Goal: Task Accomplishment & Management: Use online tool/utility

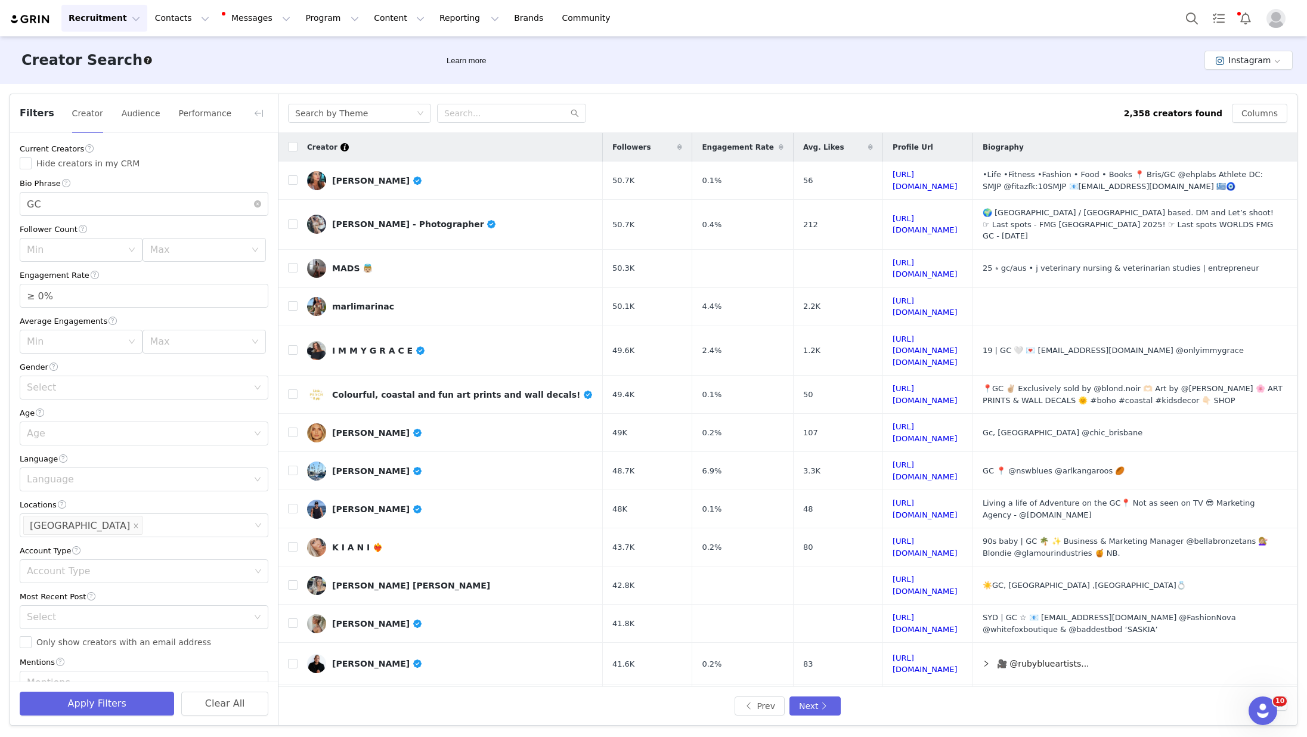
scroll to position [210, 0]
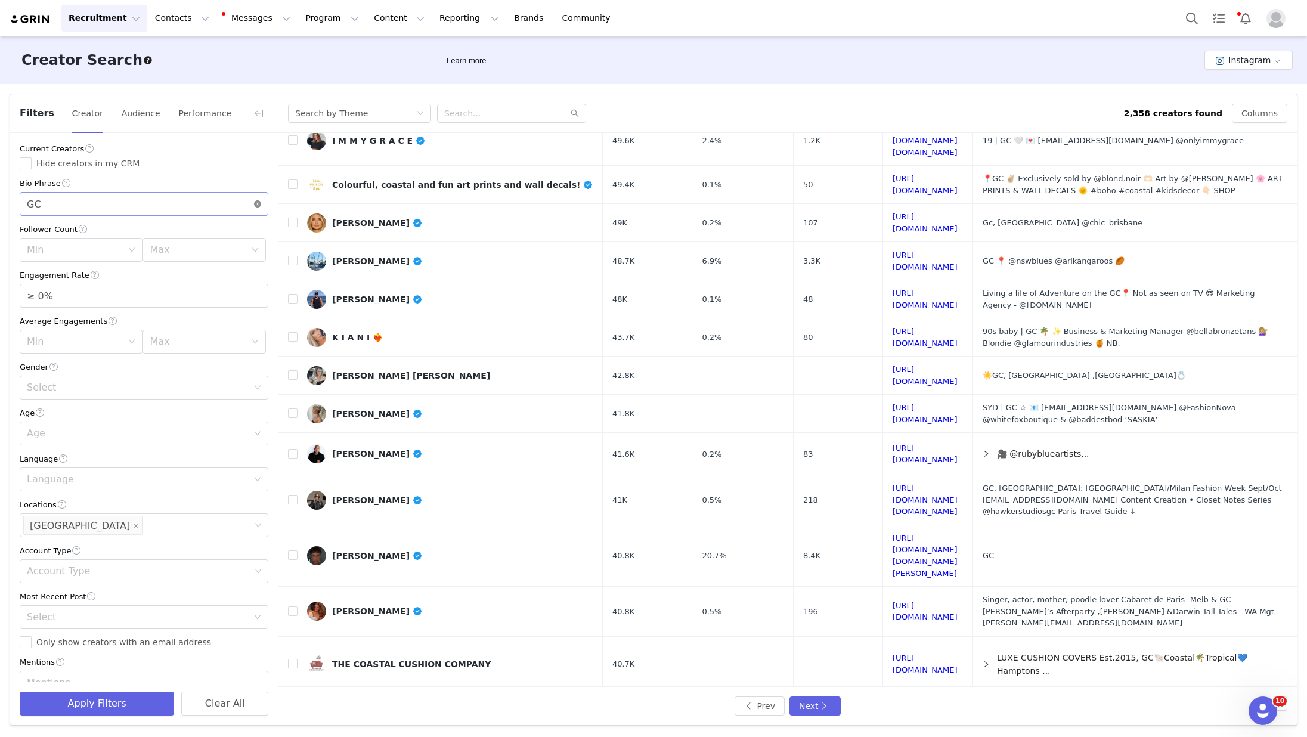
click at [258, 206] on icon "icon: close-circle" at bounding box center [257, 203] width 7 height 7
click at [257, 124] on div "Filters Creator Audience Performance" at bounding box center [144, 113] width 268 height 39
click at [257, 111] on button "button" at bounding box center [258, 113] width 19 height 19
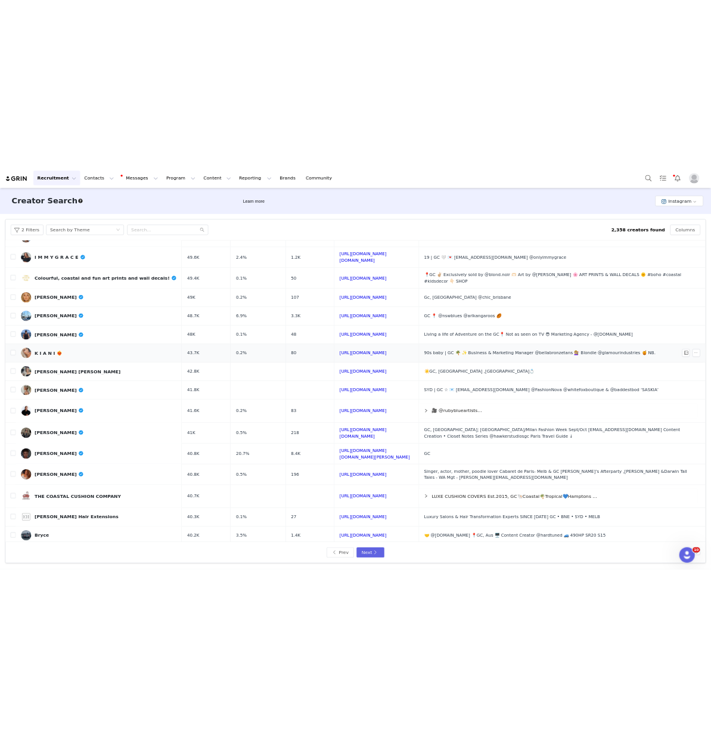
scroll to position [0, 0]
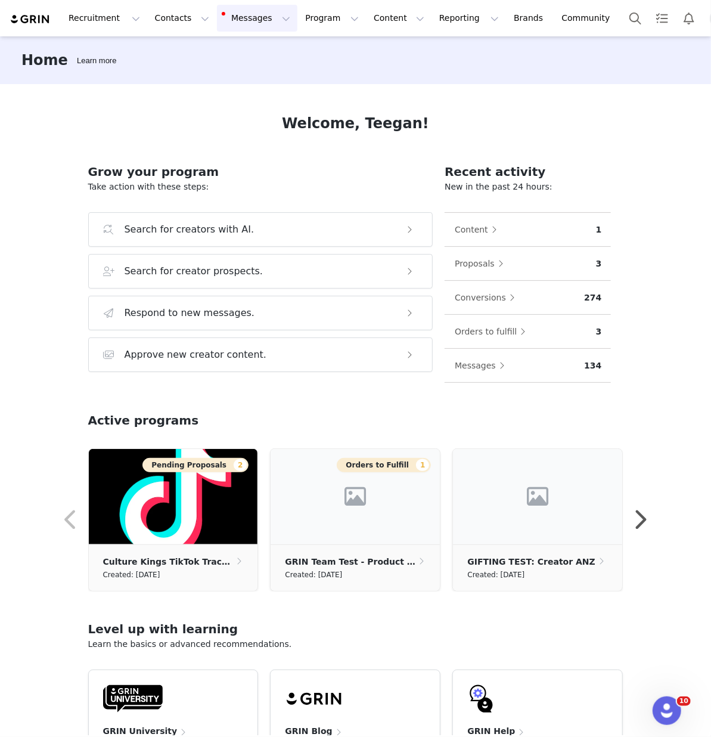
click at [271, 16] on button "Messages Messages" at bounding box center [257, 18] width 80 height 27
click at [310, 16] on button "Program Program" at bounding box center [332, 18] width 68 height 27
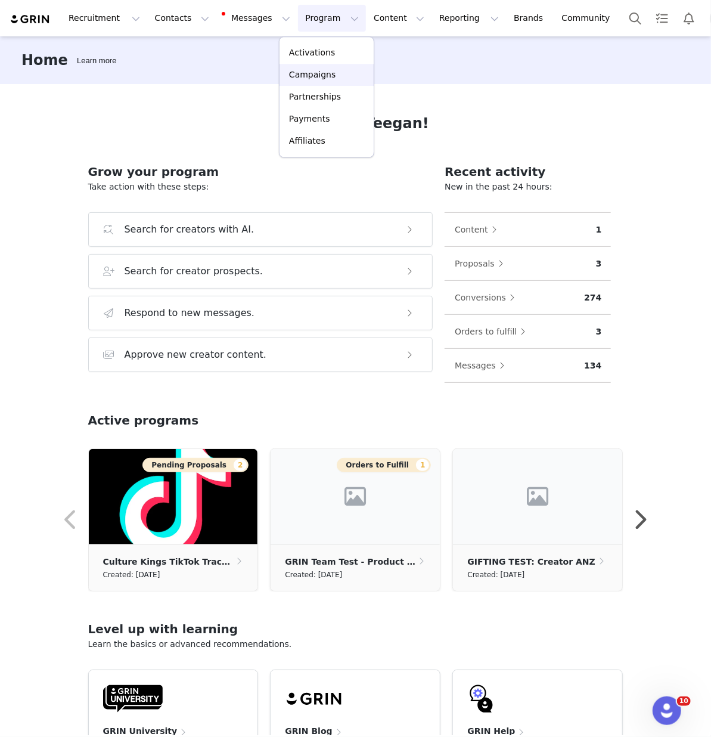
click at [316, 69] on p "Campaigns" at bounding box center [312, 75] width 47 height 13
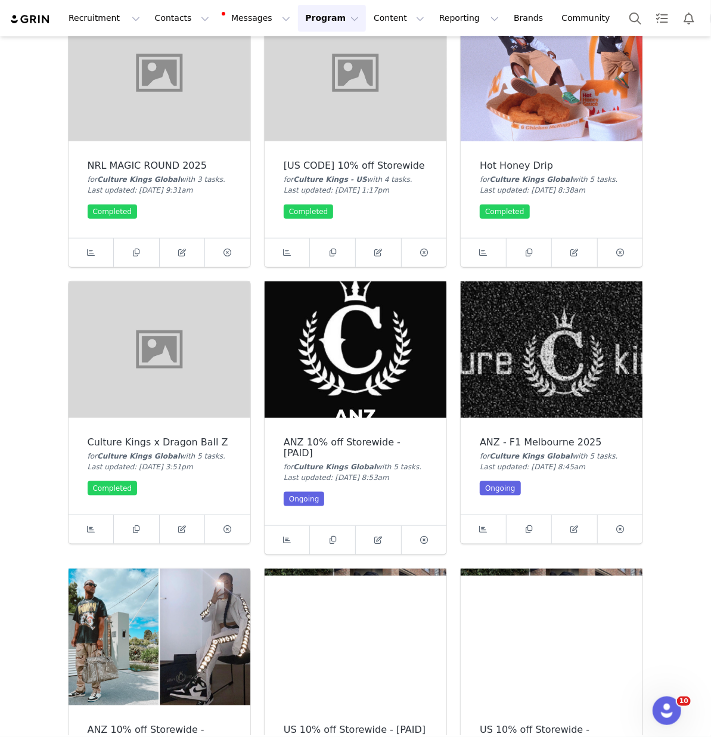
scroll to position [366, 0]
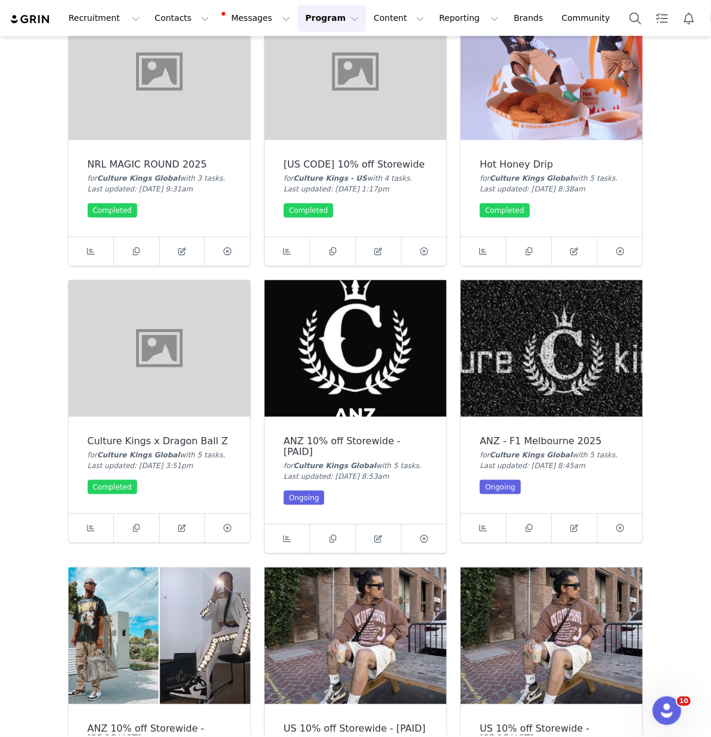
click at [320, 391] on img at bounding box center [356, 348] width 182 height 137
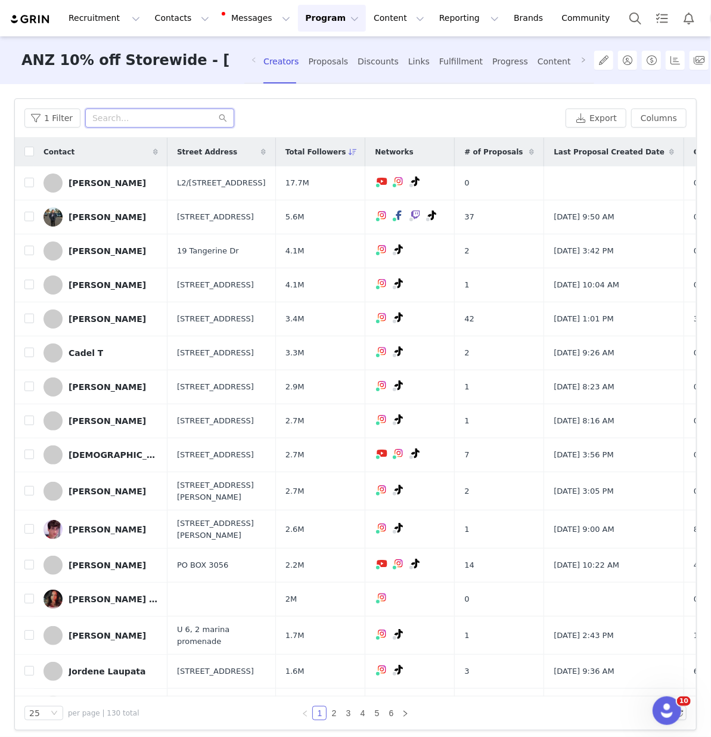
click at [150, 119] on input "text" at bounding box center [159, 118] width 149 height 19
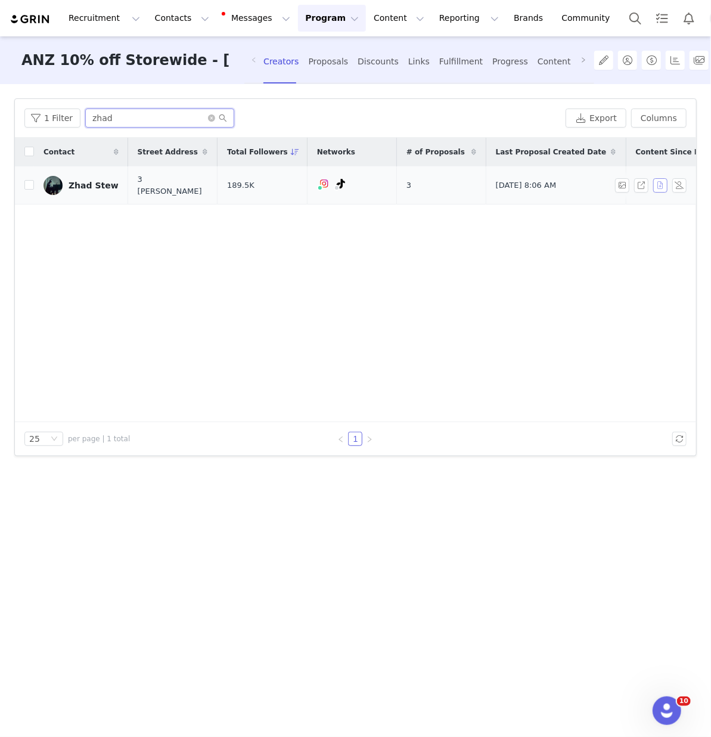
type input "zhad"
click at [662, 182] on button "button" at bounding box center [661, 185] width 14 height 14
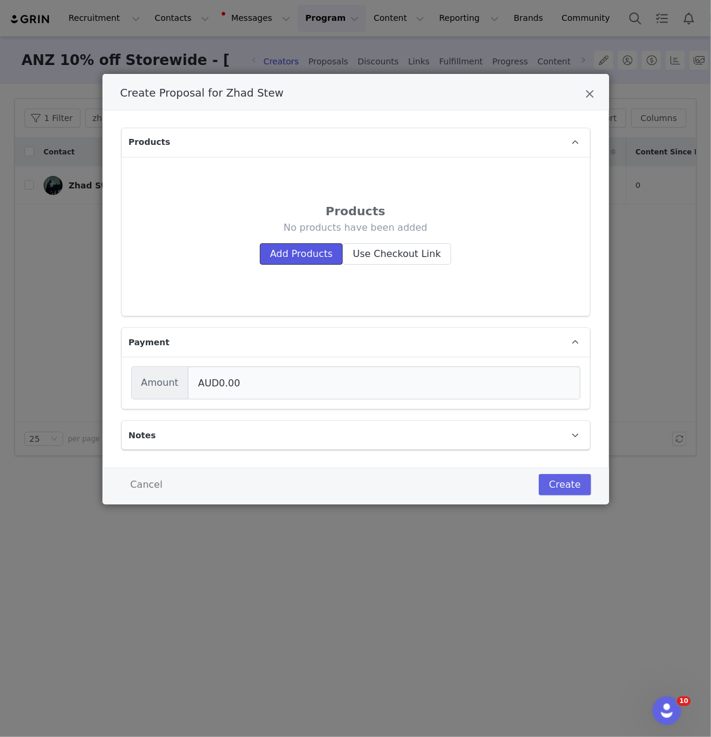
click at [291, 247] on button "Add Products" at bounding box center [301, 253] width 83 height 21
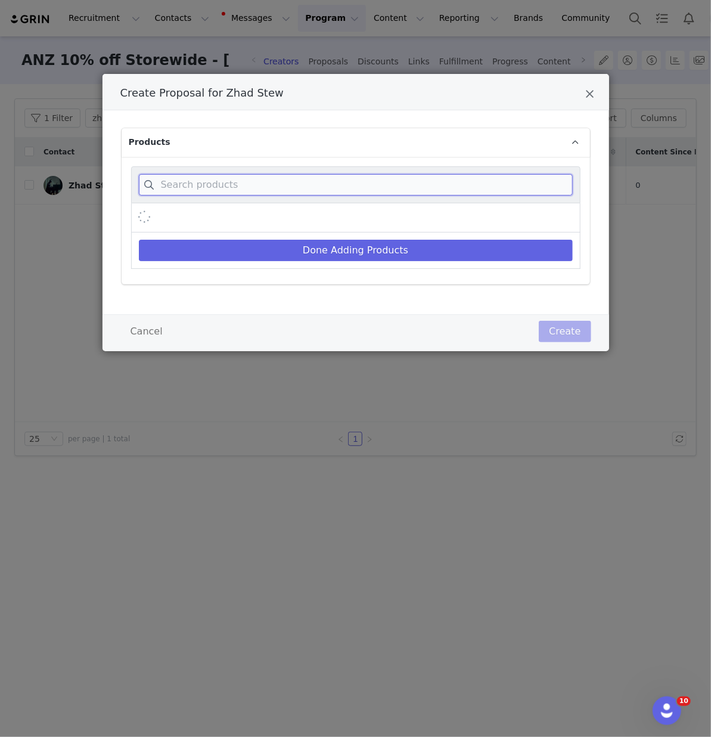
click at [239, 182] on input "Create Proposal for Zhad Stew" at bounding box center [356, 184] width 434 height 21
drag, startPoint x: 213, startPoint y: 190, endPoint x: 38, endPoint y: 185, distance: 175.4
click at [38, 185] on div "Create Proposal for Zhad Stew Products saint morta amplus jeans dirty Done Addi…" at bounding box center [355, 368] width 711 height 737
click at [188, 179] on input "saint morta amplus jeans dirty" at bounding box center [356, 184] width 434 height 21
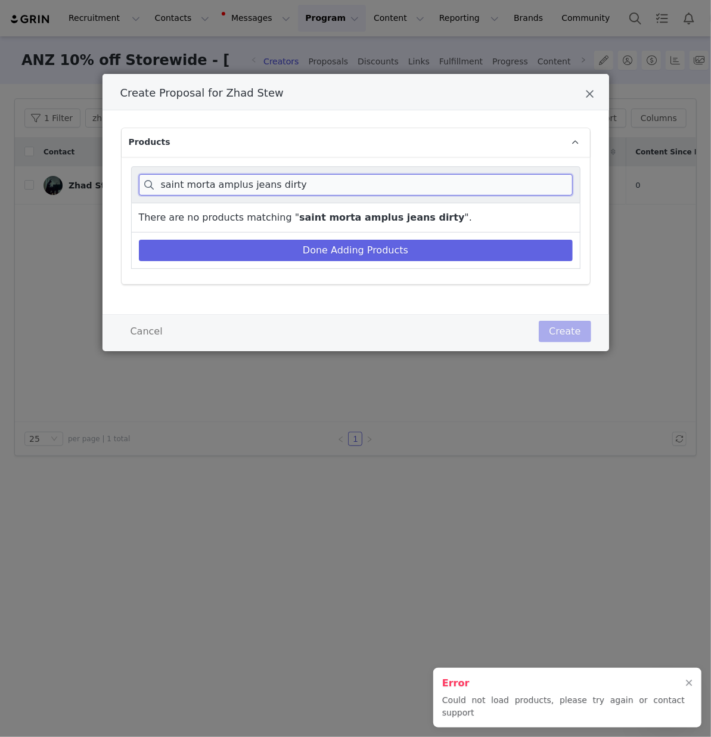
drag, startPoint x: 212, startPoint y: 187, endPoint x: 50, endPoint y: 185, distance: 161.6
click at [50, 185] on div "Create Proposal for Zhad Stew Products saint morta amplus jeans dirty There are…" at bounding box center [355, 368] width 711 height 737
type input "amplus jeans dirty"
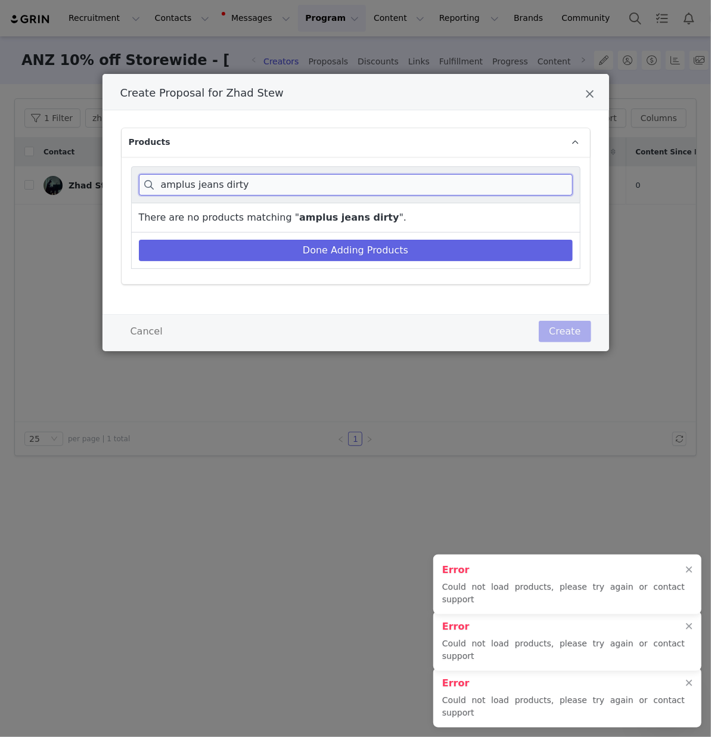
click at [179, 183] on input "amplus jeans dirty" at bounding box center [356, 184] width 434 height 21
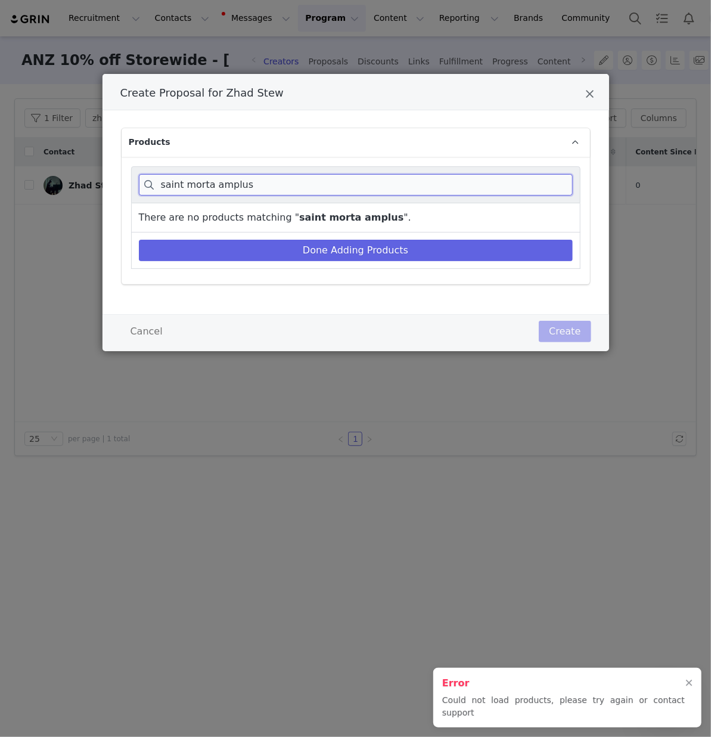
drag, startPoint x: 213, startPoint y: 187, endPoint x: 101, endPoint y: 179, distance: 112.4
click at [101, 179] on div "Create Proposal for Zhad Stew Products saint morta amplus There are no products…" at bounding box center [355, 368] width 711 height 737
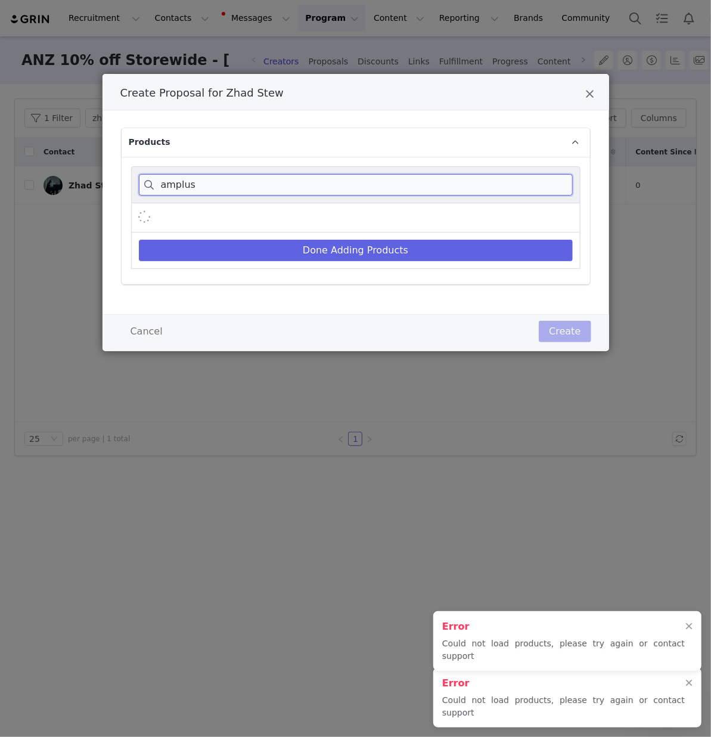
click at [223, 184] on input "amplus" at bounding box center [356, 184] width 434 height 21
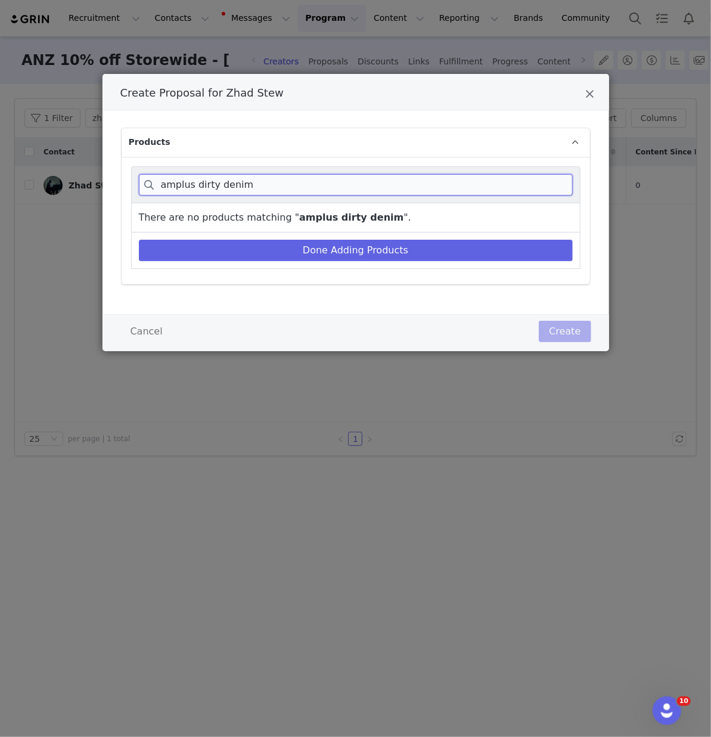
drag, startPoint x: 193, startPoint y: 186, endPoint x: 79, endPoint y: 183, distance: 113.9
click at [79, 183] on div "Create Proposal for Zhad Stew Products amplus dirty denim There are no products…" at bounding box center [355, 368] width 711 height 737
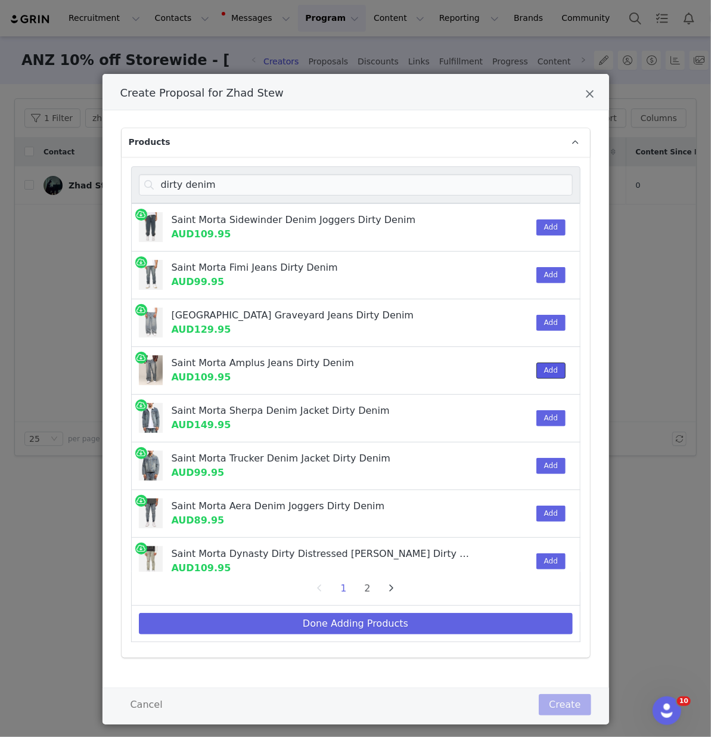
click at [548, 369] on button "Add" at bounding box center [551, 371] width 29 height 16
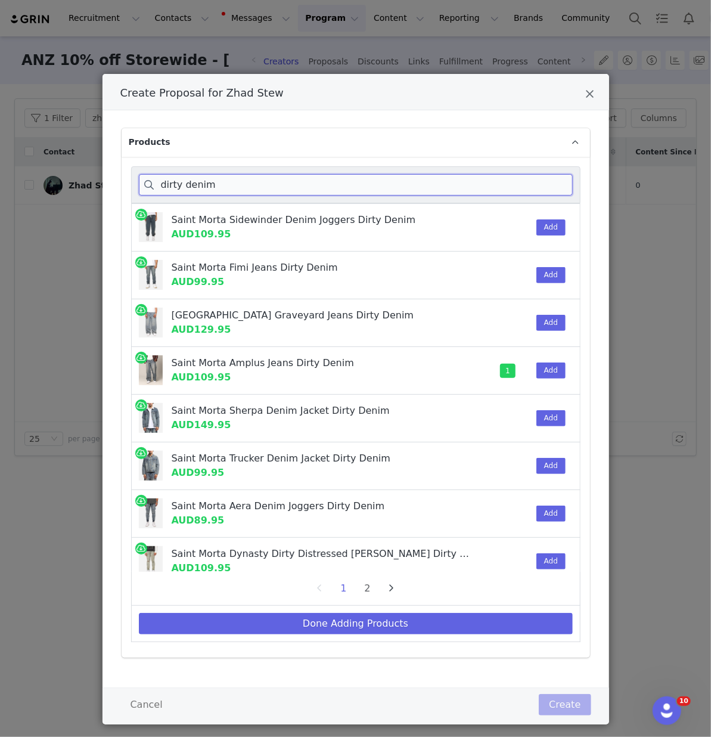
click at [208, 180] on input "dirty denim" at bounding box center [356, 184] width 434 height 21
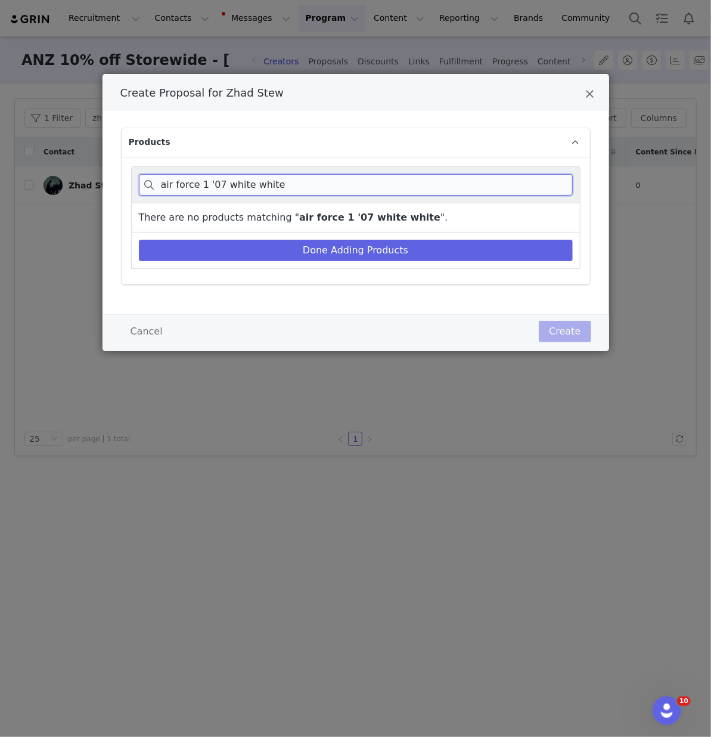
drag, startPoint x: 289, startPoint y: 188, endPoint x: 218, endPoint y: 187, distance: 70.4
click at [218, 187] on input "air force 1 '07 white white" at bounding box center [356, 184] width 434 height 21
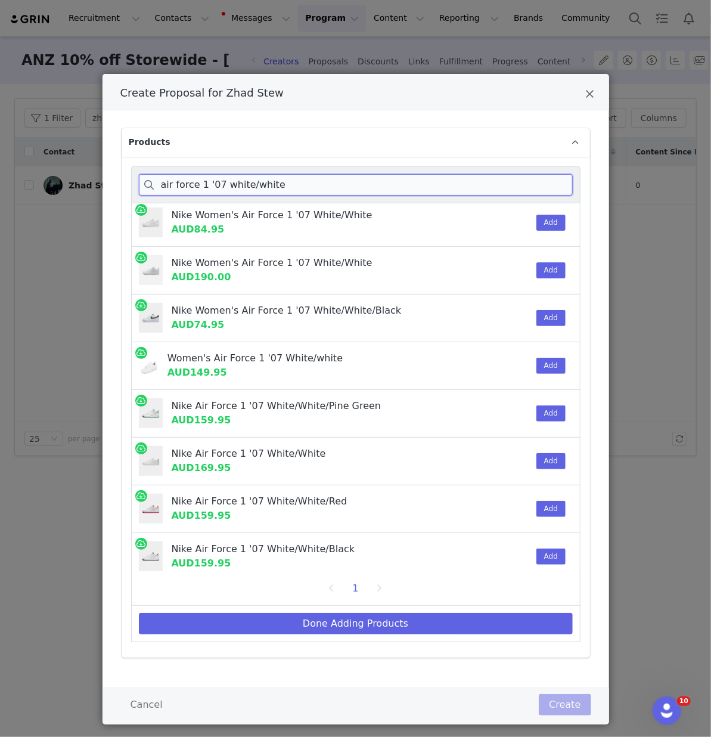
scroll to position [107, 0]
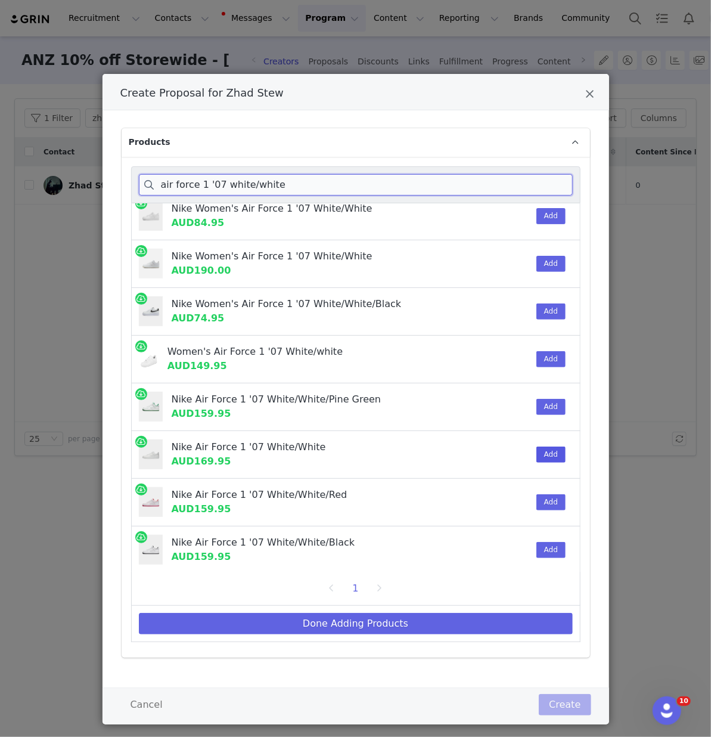
type input "air force 1 '07 white/white"
click at [546, 453] on button "Add" at bounding box center [551, 455] width 29 height 16
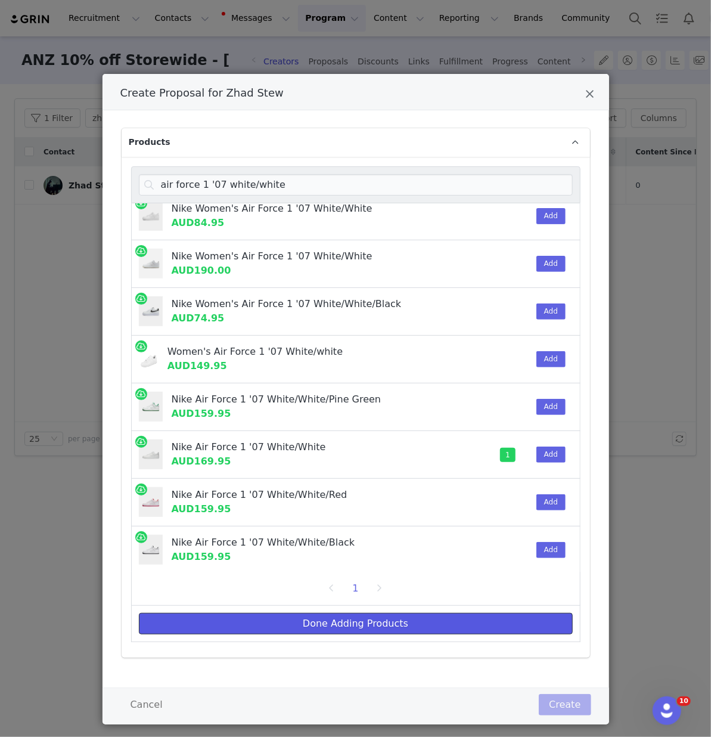
click at [375, 627] on button "Done Adding Products" at bounding box center [356, 623] width 434 height 21
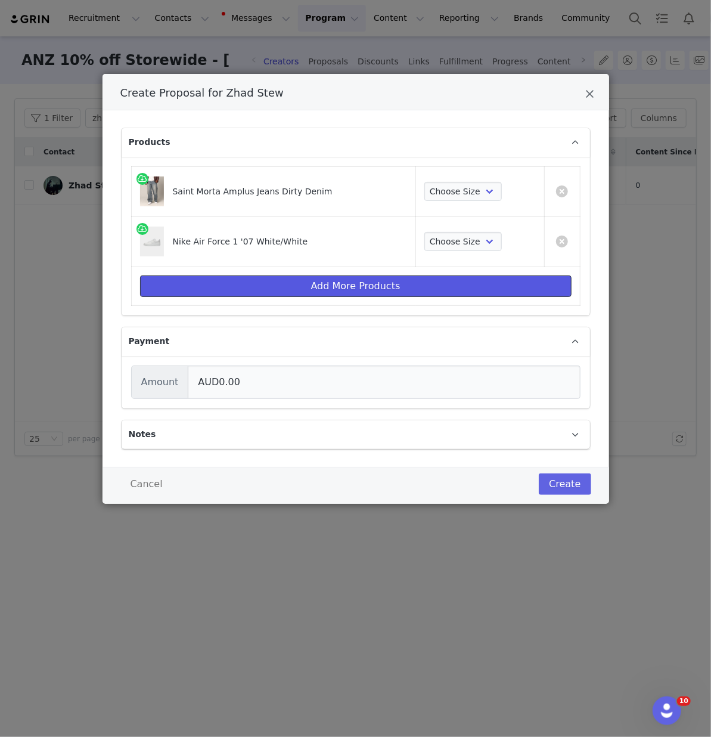
click at [378, 286] on button "Add More Products" at bounding box center [356, 285] width 432 height 21
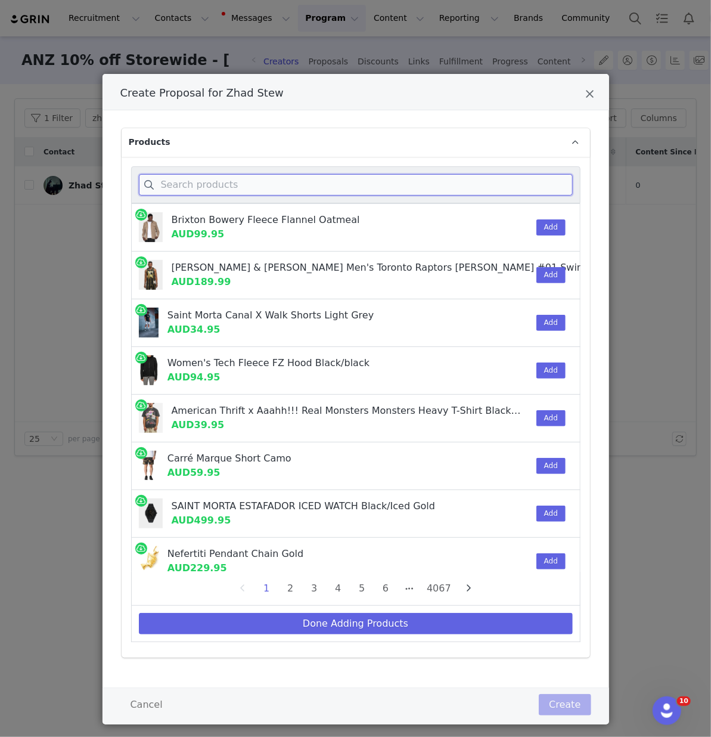
click at [244, 180] on input "Create Proposal for Zhad Stew" at bounding box center [356, 184] width 434 height 21
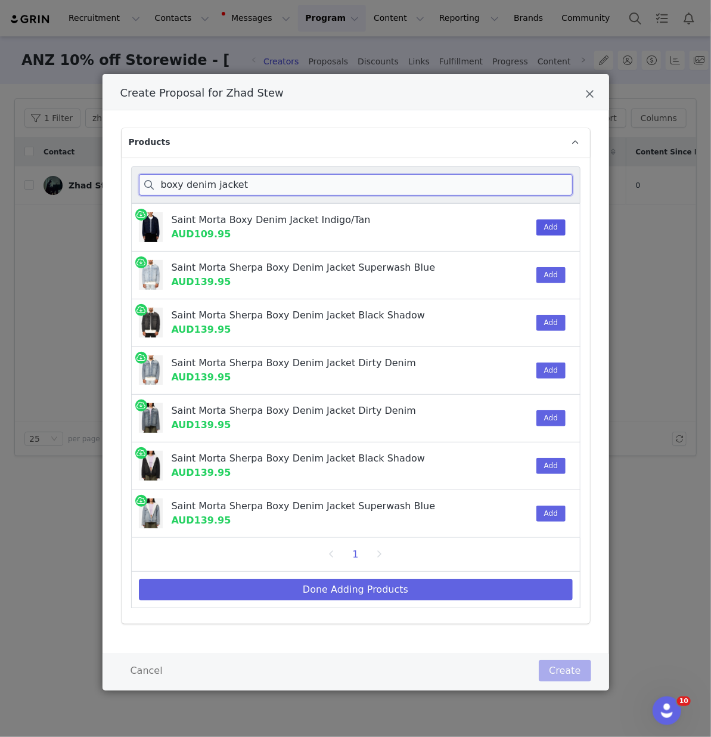
type input "boxy denim jacket"
click at [544, 222] on button "Add" at bounding box center [551, 227] width 29 height 16
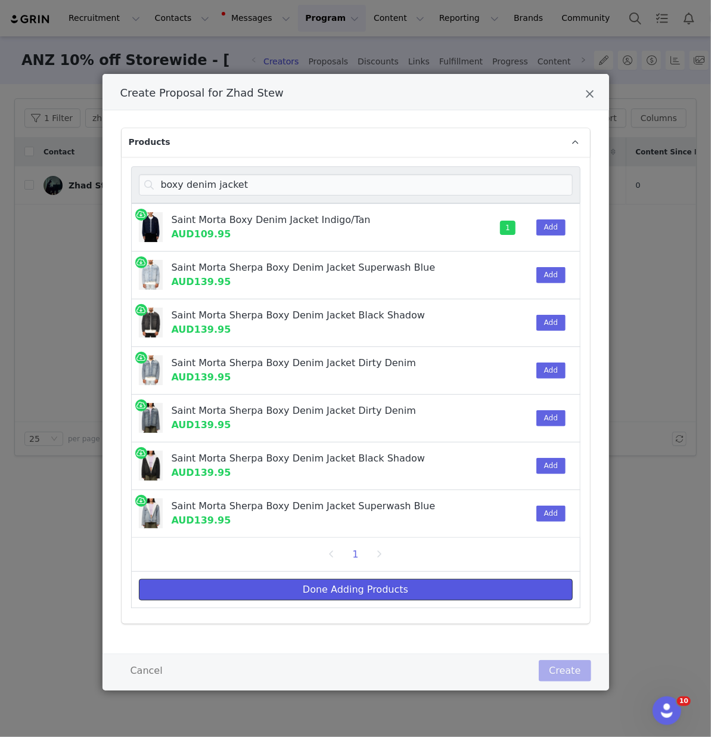
click at [306, 593] on button "Done Adding Products" at bounding box center [356, 589] width 434 height 21
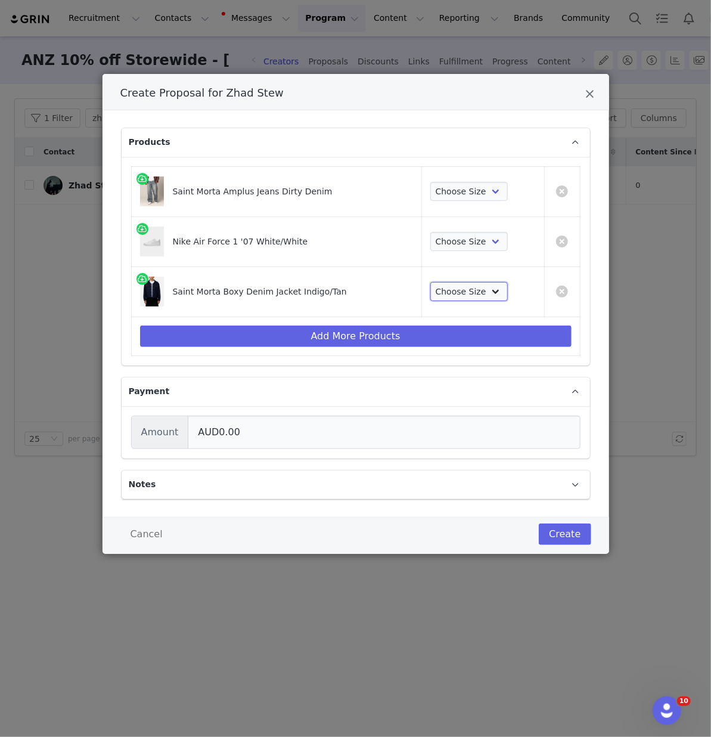
click at [479, 289] on select "Choose Size S M L XL 2XL 3XL" at bounding box center [470, 291] width 78 height 19
select select "27597050"
click at [431, 282] on select "Choose Size S M L XL 2XL 3XL" at bounding box center [470, 291] width 78 height 19
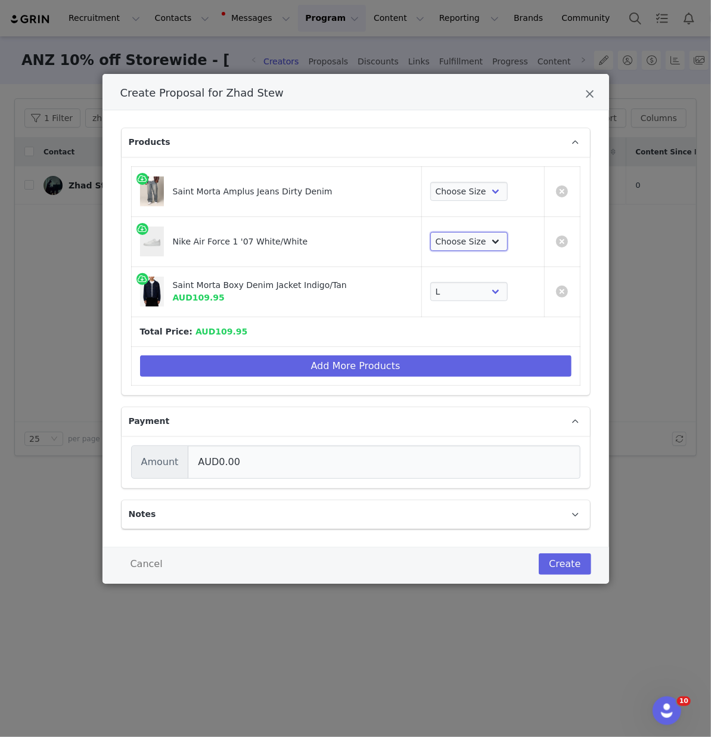
click at [462, 242] on select "Choose Size 7 8 8.5 9 9.5 10 10.5 11 11.5 12 13 14 15" at bounding box center [470, 241] width 78 height 19
select select "7083488"
click at [431, 232] on select "Choose Size 7 8 8.5 9 9.5 10 10.5 11 11.5 12 13 14 15" at bounding box center [470, 241] width 78 height 19
click at [454, 191] on select "Choose Size 28 30 32 34 36 38 40" at bounding box center [470, 191] width 78 height 19
select select "22646035"
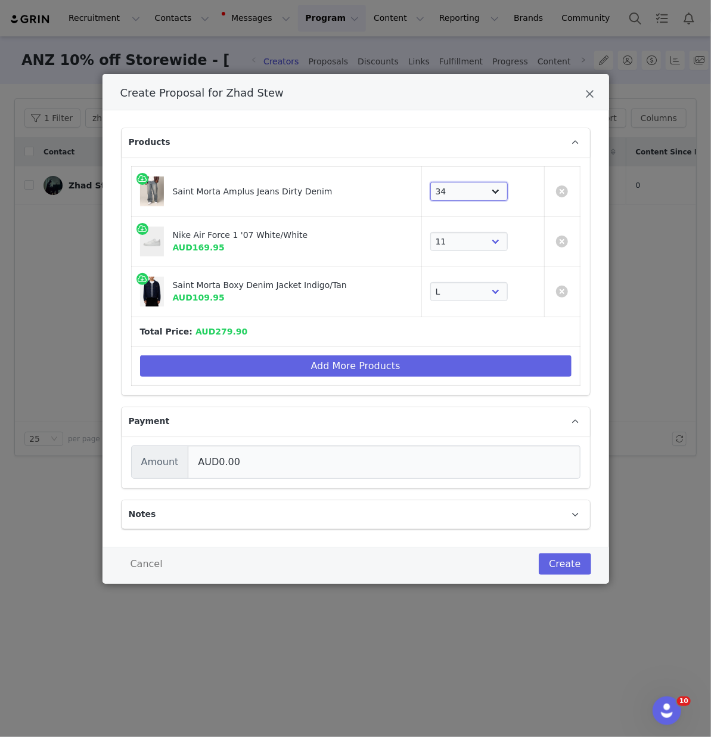
click at [431, 182] on select "Choose Size 28 30 32 34 36 38 40" at bounding box center [470, 191] width 78 height 19
click at [559, 560] on button "Create" at bounding box center [565, 563] width 52 height 21
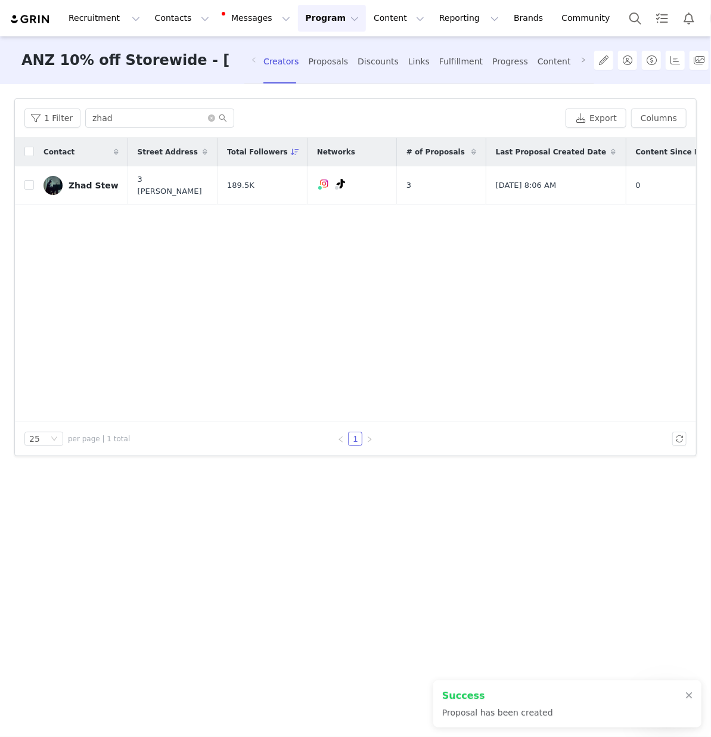
scroll to position [0, 42]
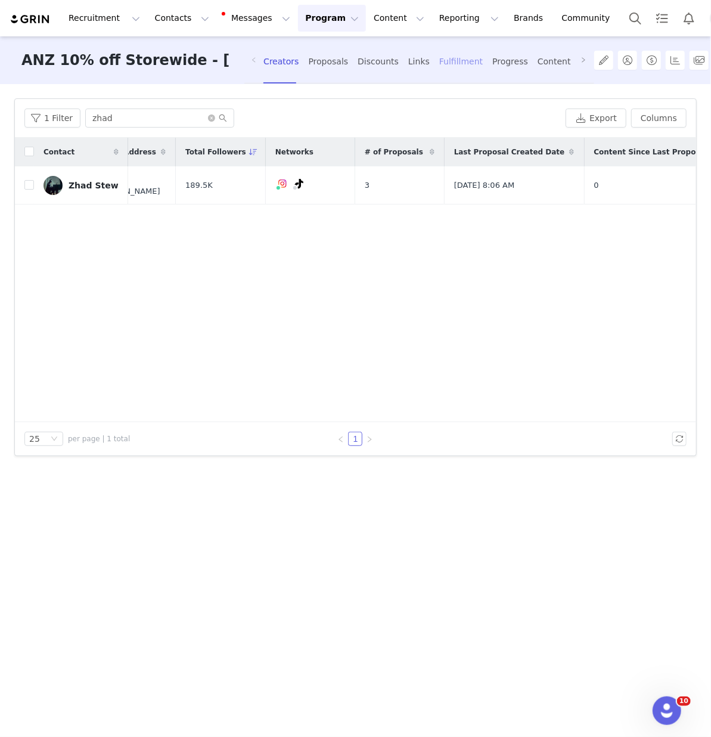
click at [451, 56] on div "Fulfillment" at bounding box center [461, 62] width 44 height 32
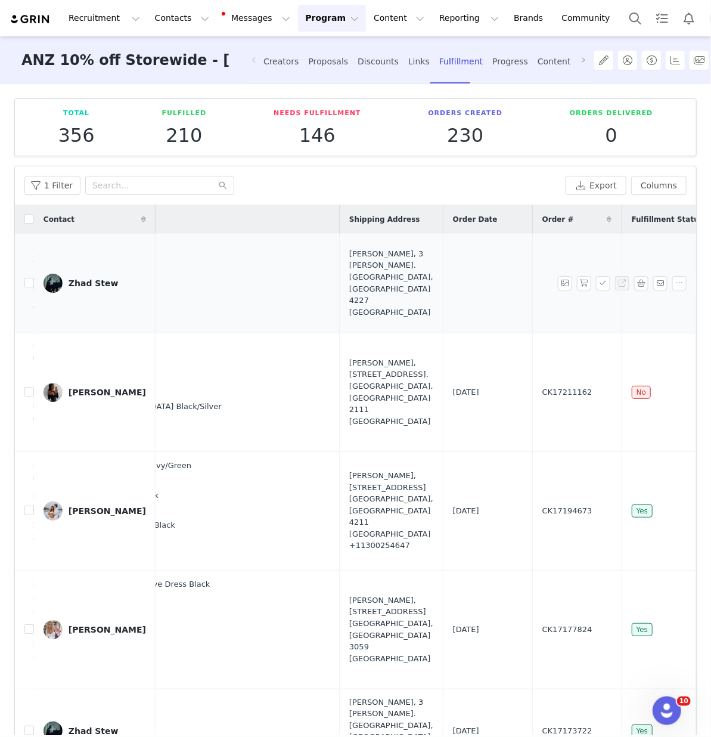
scroll to position [0, 465]
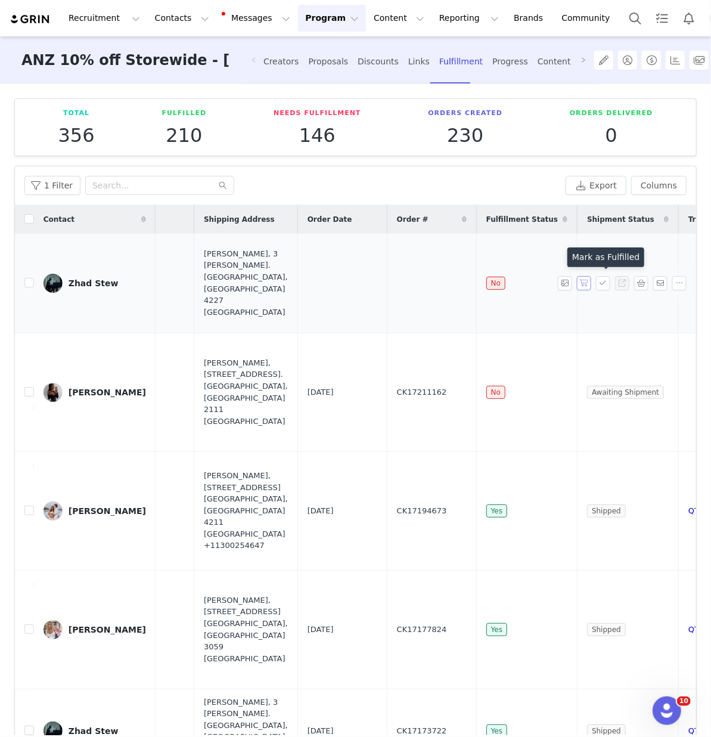
click at [589, 281] on button "button" at bounding box center [584, 283] width 14 height 14
drag, startPoint x: 352, startPoint y: 276, endPoint x: 275, endPoint y: 275, distance: 76.9
click at [275, 275] on tr "Zhad Stew [DATE] 4:12 PM Saint Morta Amplus Jeans Dirty Denim 34 (03012259E2340…" at bounding box center [179, 284] width 1259 height 100
copy tr "[DATE] CK17211775"
click at [164, 190] on input "text" at bounding box center [159, 185] width 149 height 19
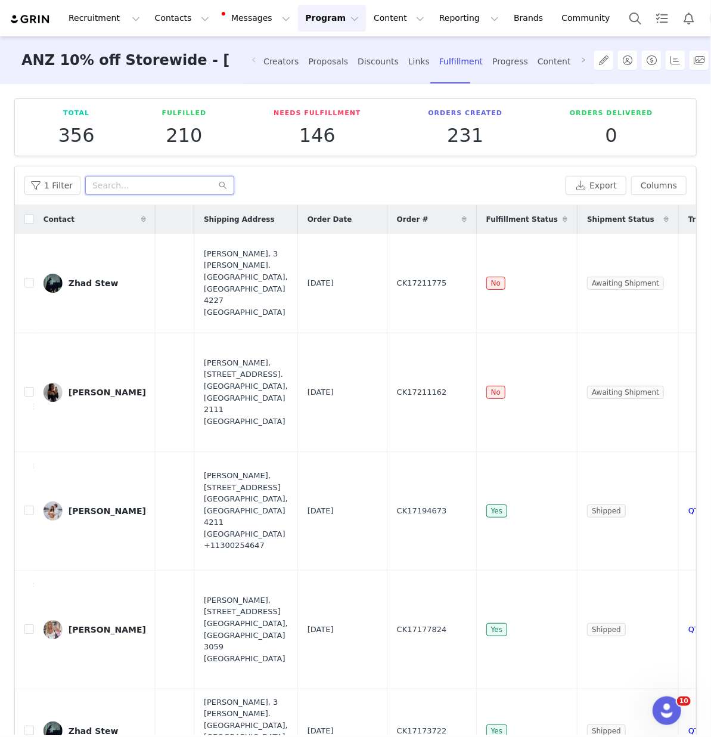
click at [164, 190] on input "text" at bounding box center [159, 185] width 149 height 19
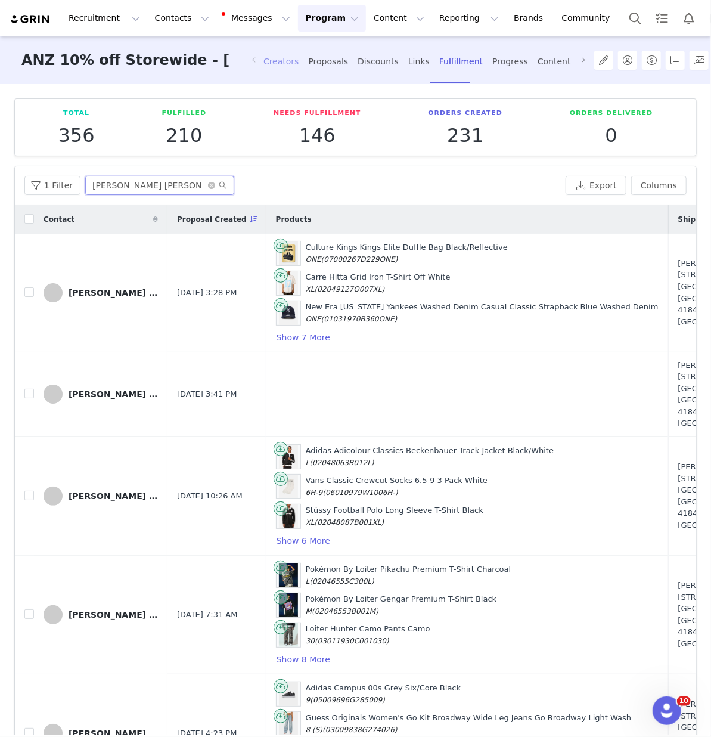
type input "[PERSON_NAME] [PERSON_NAME]"
click at [285, 66] on div "Creators" at bounding box center [282, 62] width 36 height 32
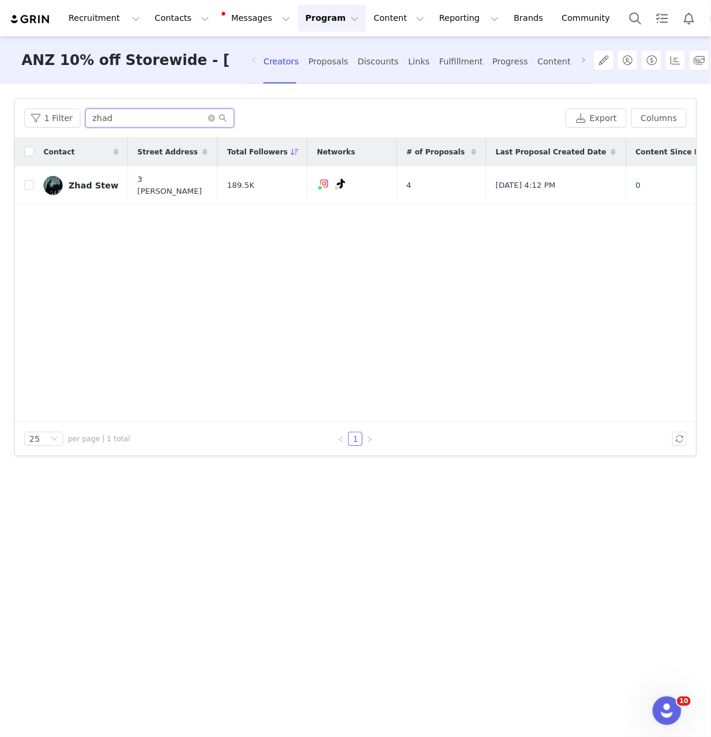
click at [210, 122] on input "zhad" at bounding box center [159, 118] width 149 height 19
click at [208, 119] on icon "icon: close-circle" at bounding box center [211, 117] width 7 height 7
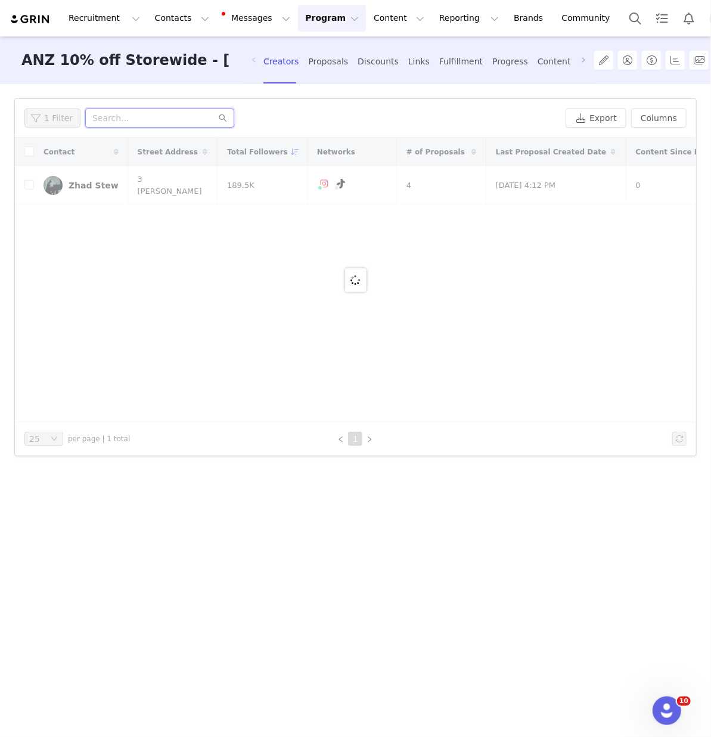
click at [208, 119] on input "text" at bounding box center [159, 118] width 149 height 19
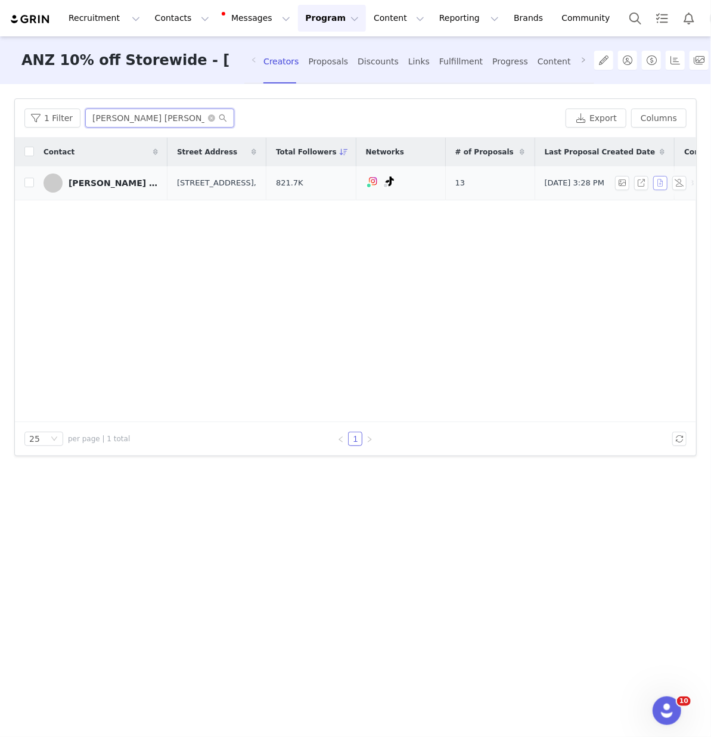
type input "[PERSON_NAME] [PERSON_NAME]"
click at [661, 188] on button "button" at bounding box center [661, 183] width 14 height 14
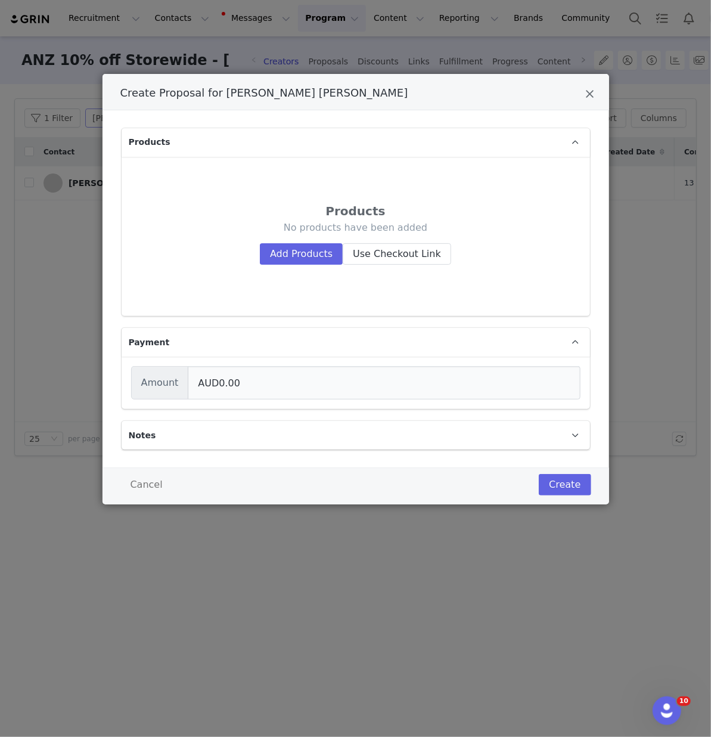
click at [305, 277] on div "Products No products have been added Add Products Use Checkout Link" at bounding box center [356, 236] width 450 height 140
click at [303, 265] on div "Products No products have been added Add Products Use Checkout Link" at bounding box center [356, 236] width 450 height 140
click at [302, 253] on button "Add Products" at bounding box center [301, 253] width 83 height 21
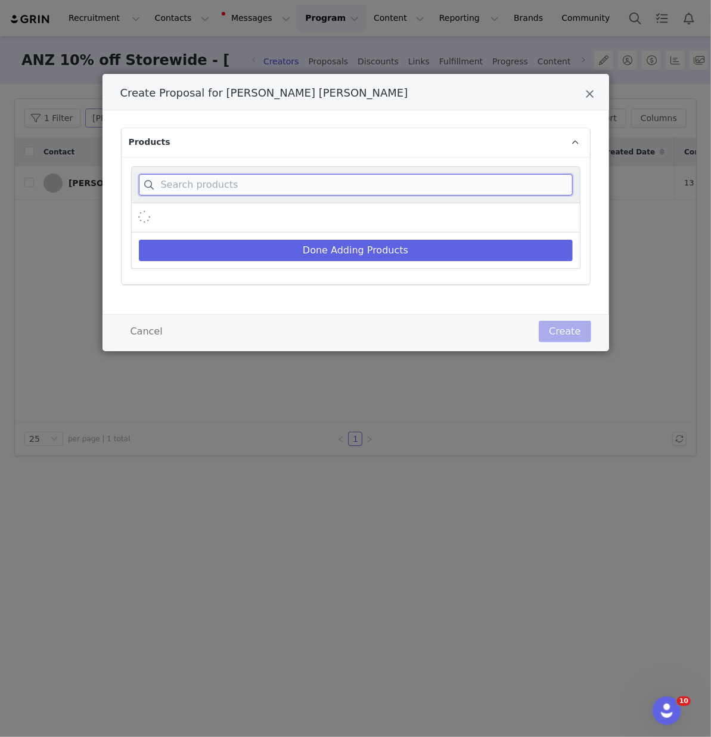
click at [252, 187] on input "Create Proposal for Emily Jane" at bounding box center [356, 184] width 434 height 21
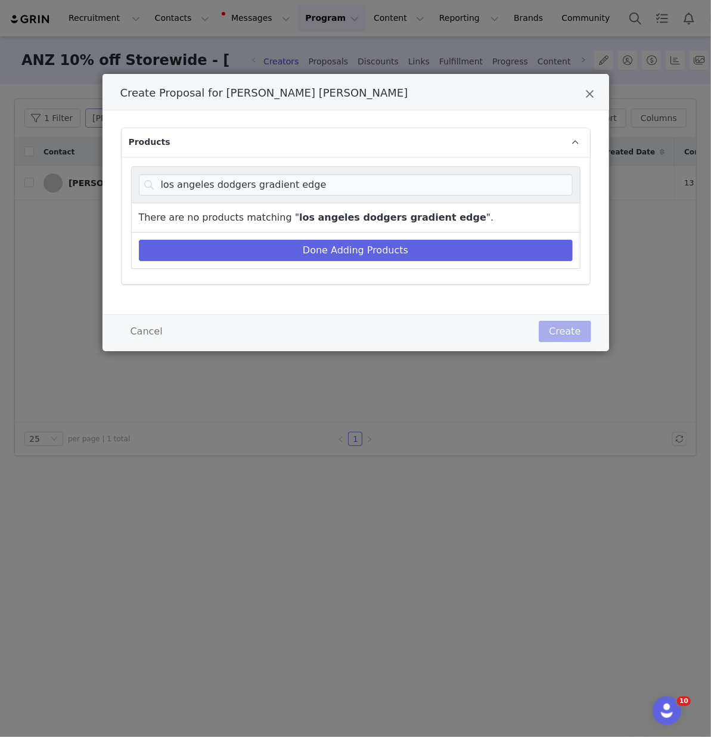
click at [178, 196] on div "los angeles dodgers gradient edge" at bounding box center [356, 184] width 450 height 37
click at [184, 185] on input "los angeles dodgers gradient edge" at bounding box center [356, 184] width 434 height 21
drag, startPoint x: 248, startPoint y: 185, endPoint x: 26, endPoint y: 185, distance: 222.4
click at [26, 185] on div "Create Proposal for [PERSON_NAME] [PERSON_NAME] Products los angeles dodgers gr…" at bounding box center [355, 368] width 711 height 737
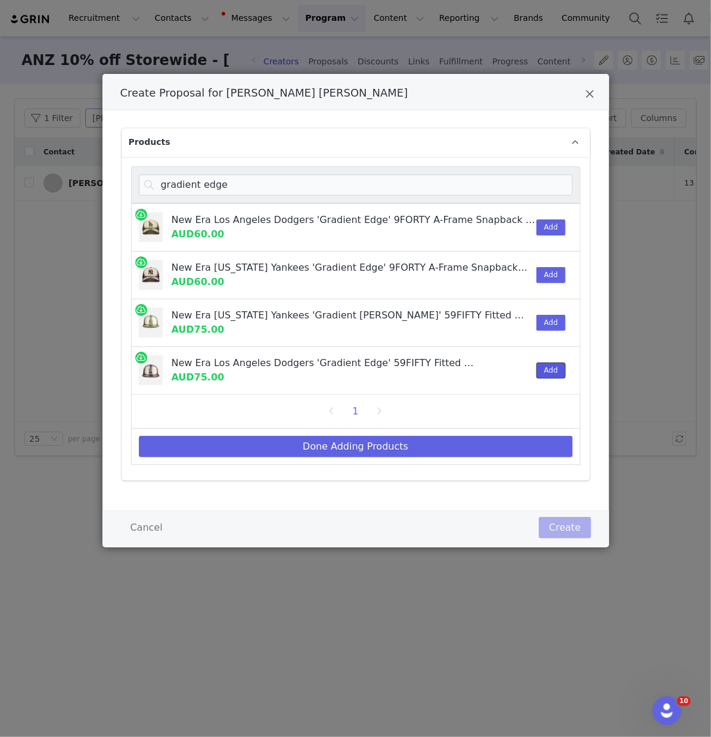
click at [546, 370] on button "Add" at bounding box center [551, 371] width 29 height 16
click at [547, 318] on button "Add" at bounding box center [551, 323] width 29 height 16
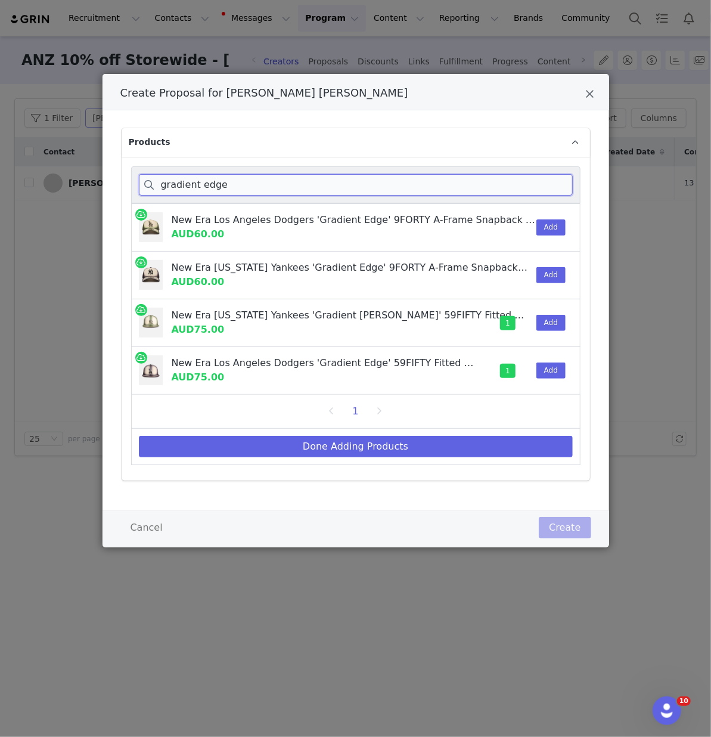
click at [268, 185] on input "gradient edge" at bounding box center [356, 184] width 434 height 21
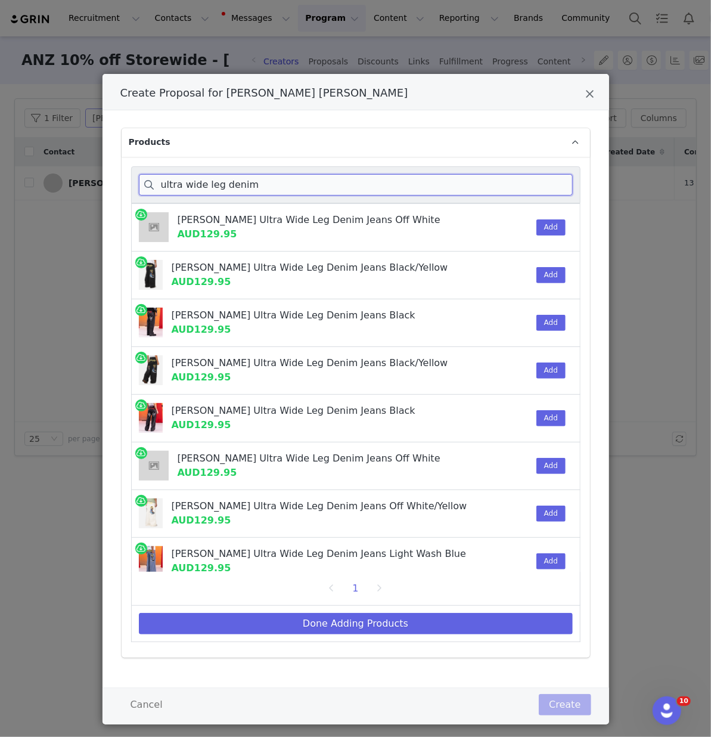
scroll to position [34, 0]
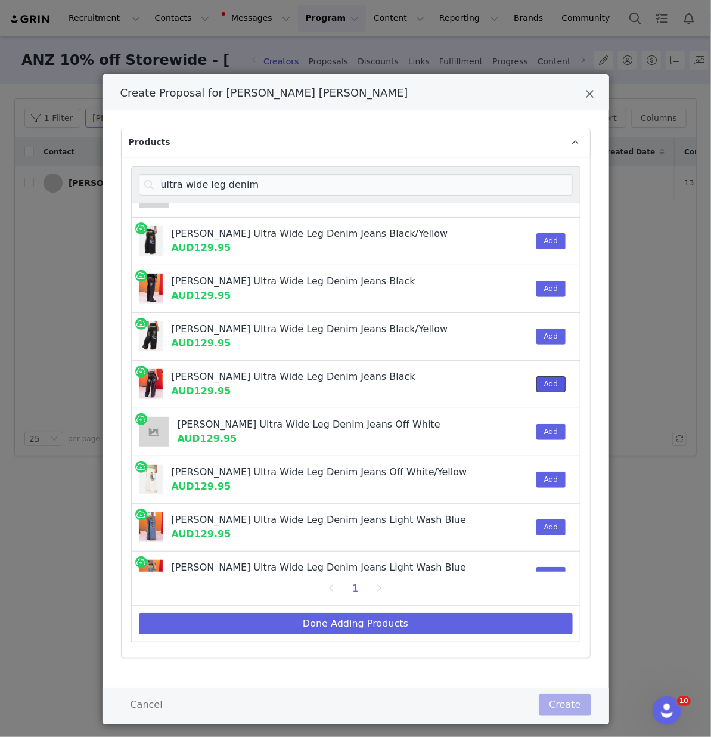
click at [550, 384] on button "Add" at bounding box center [551, 384] width 29 height 16
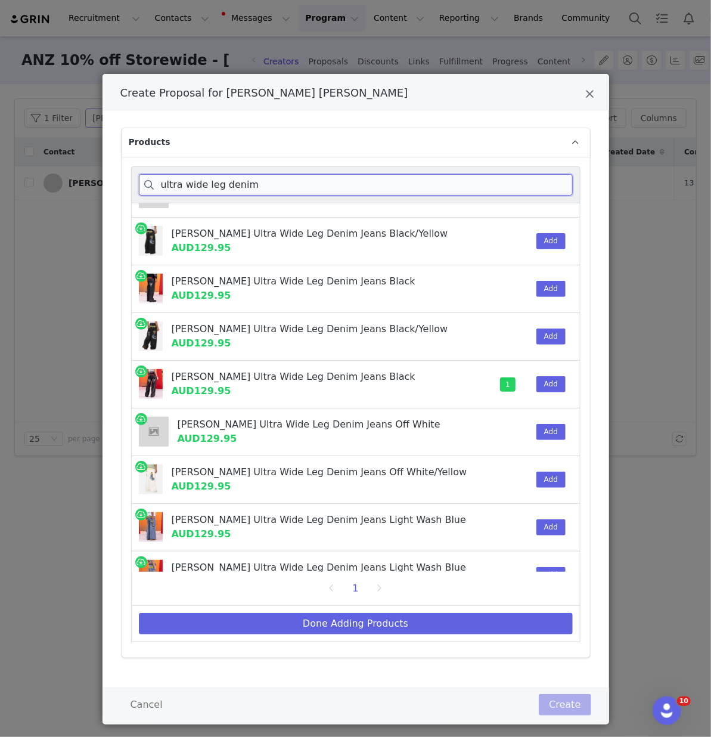
click at [245, 188] on input "ultra wide leg denim" at bounding box center [356, 184] width 434 height 21
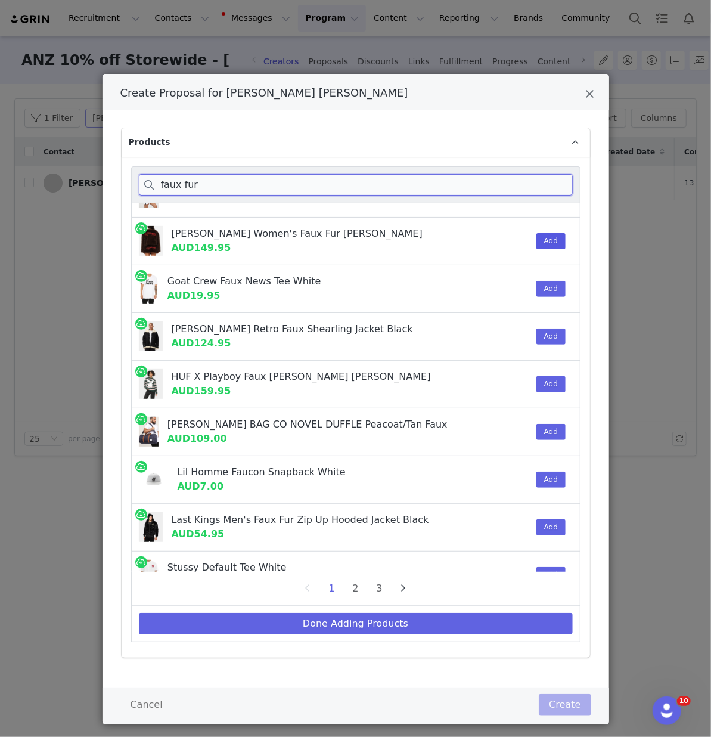
type input "faux fur"
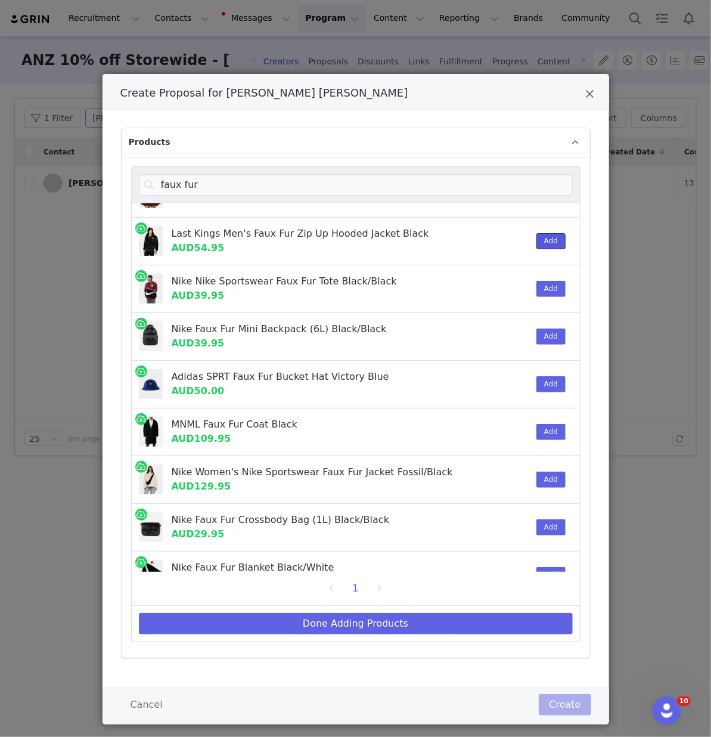
click at [555, 239] on button "Add" at bounding box center [551, 241] width 29 height 16
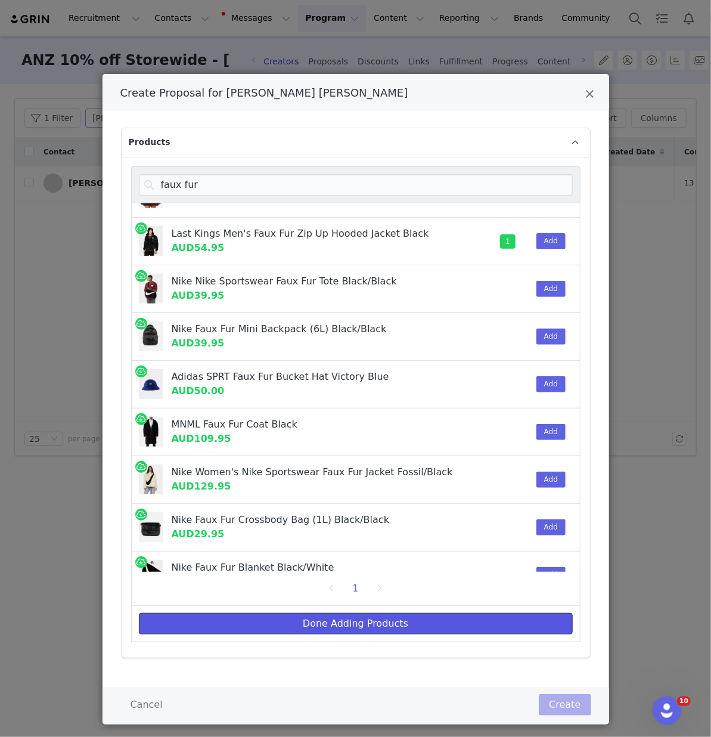
click at [336, 620] on button "Done Adding Products" at bounding box center [356, 623] width 434 height 21
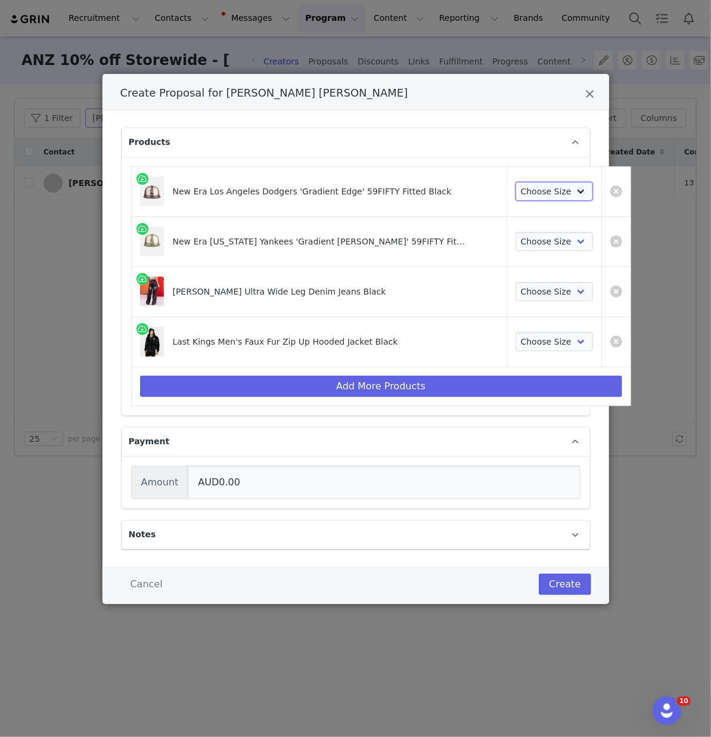
click at [516, 199] on select "Choose Size 7 718 714 738 712 758 734 778 8" at bounding box center [555, 191] width 78 height 19
select select "28092093"
click at [516, 182] on select "Choose Size 7 718 714 738 712 758 734 778 8" at bounding box center [555, 191] width 78 height 19
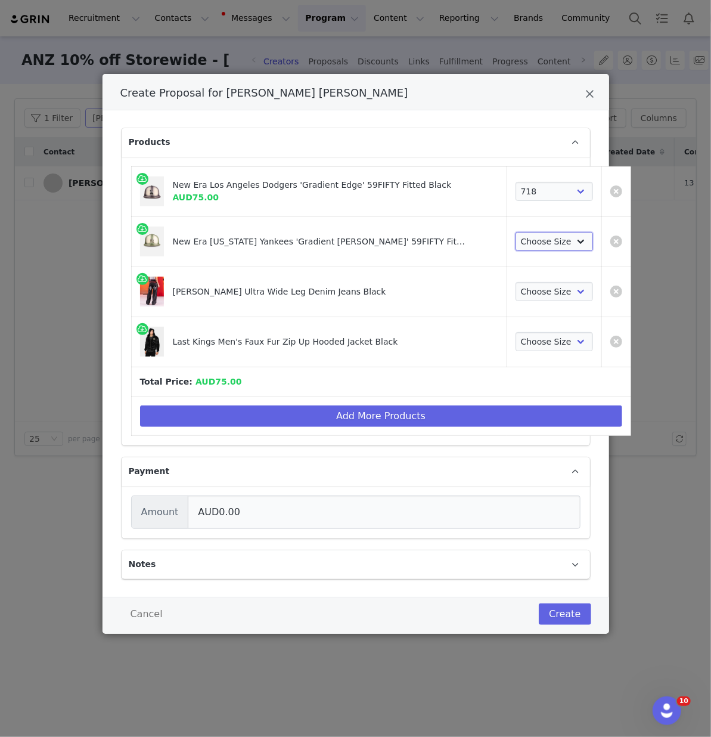
click at [516, 243] on select "Choose Size 7 718 714 738 712 758 734 778 8" at bounding box center [555, 241] width 78 height 19
select select "28092075"
click at [516, 232] on select "Choose Size 7 718 714 738 712 758 734 778 8" at bounding box center [555, 241] width 78 height 19
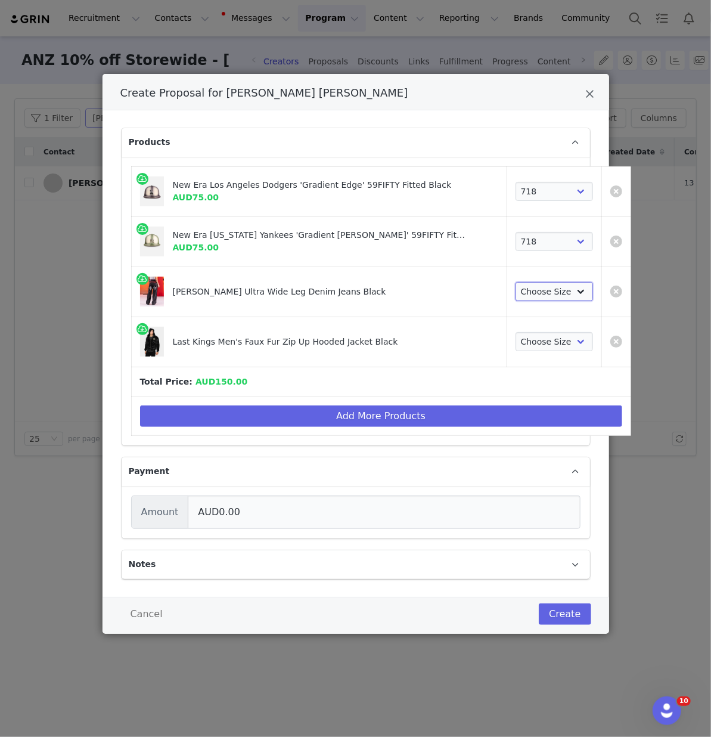
click at [516, 292] on select "Choose Size 28 30 32 34 36 38 40" at bounding box center [555, 291] width 78 height 19
select select "27322994"
click at [516, 282] on select "Choose Size 28 30 32 34 36 38 40" at bounding box center [555, 291] width 78 height 19
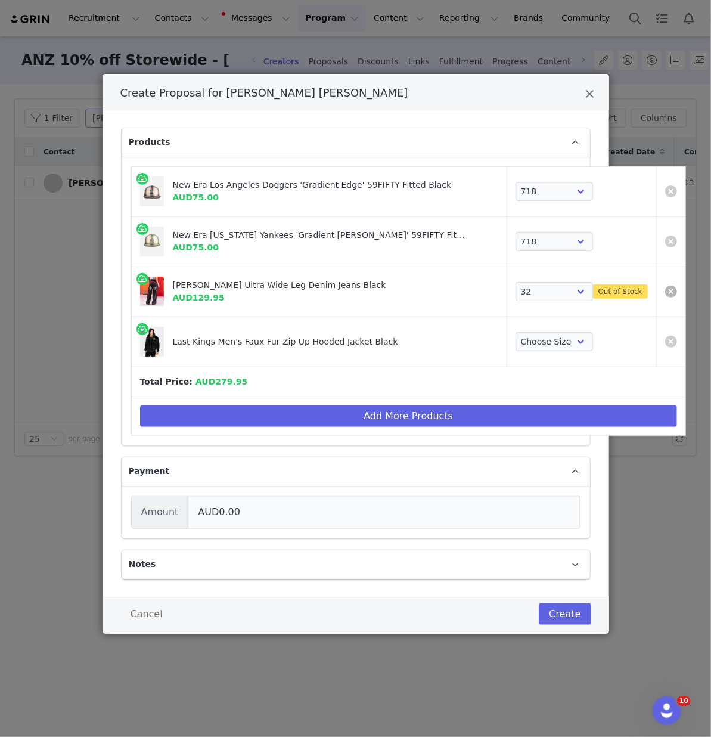
click at [665, 290] on link "Create Proposal for Emily Jane" at bounding box center [671, 292] width 12 height 12
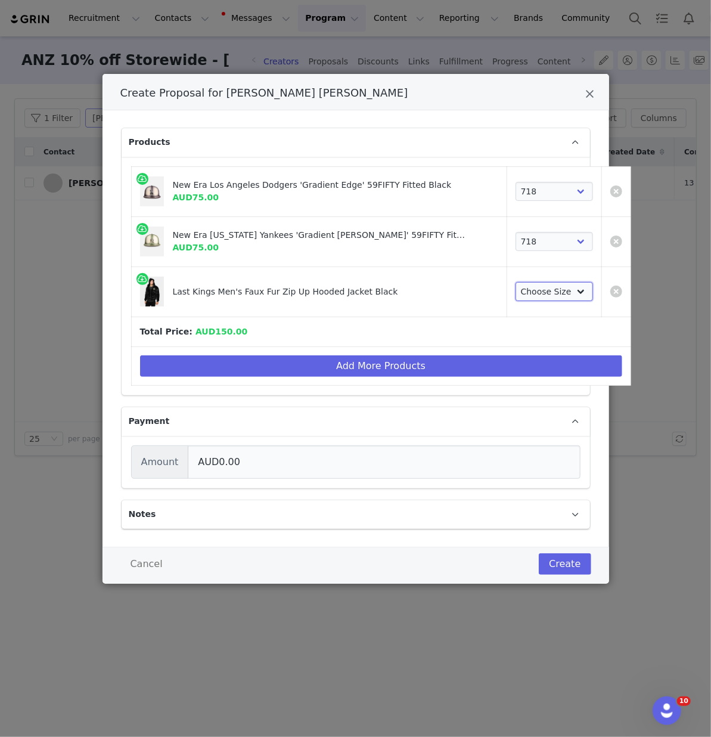
click at [516, 294] on select "Choose Size S M L XL 2XL" at bounding box center [555, 291] width 78 height 19
select select "6809915"
click at [516, 282] on select "Choose Size S M L XL 2XL" at bounding box center [555, 291] width 78 height 19
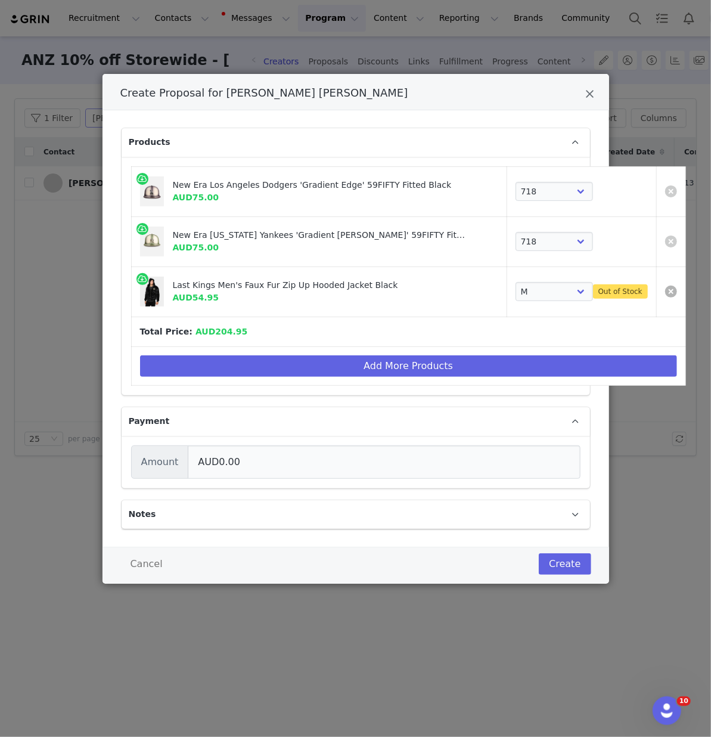
click at [665, 290] on link "Create Proposal for Emily Jane" at bounding box center [671, 292] width 12 height 12
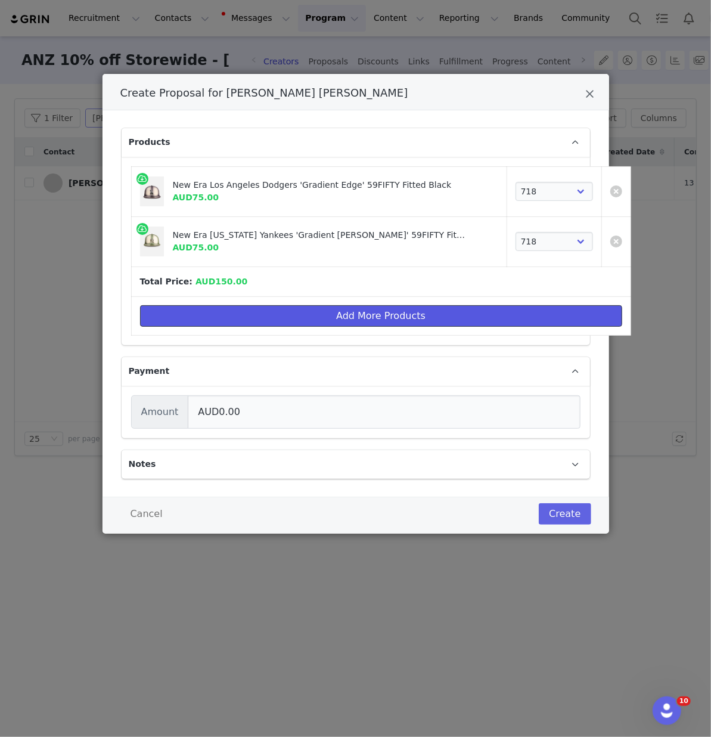
click at [339, 313] on button "Add More Products" at bounding box center [381, 315] width 482 height 21
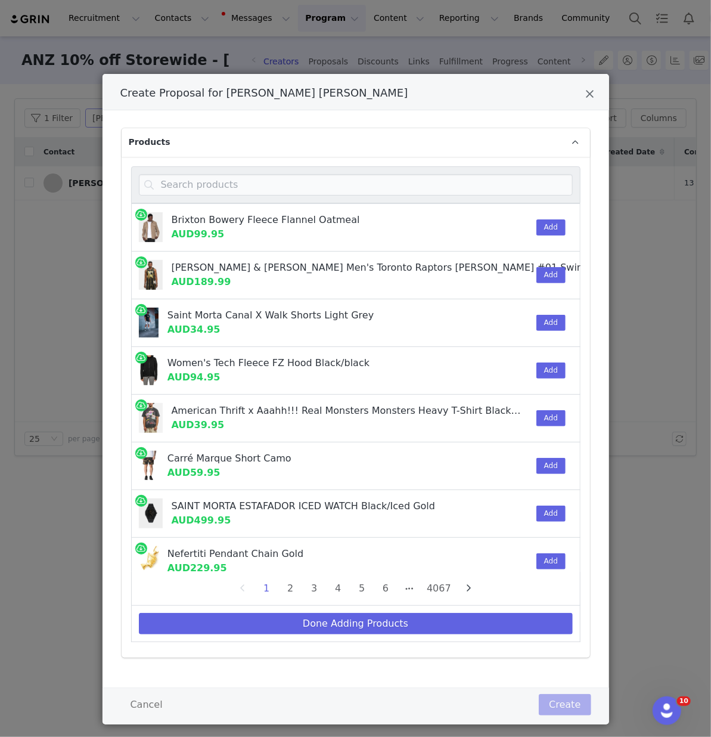
click at [179, 172] on div "Create Proposal for Emily Jane" at bounding box center [356, 184] width 450 height 37
click at [179, 188] on input "Create Proposal for Emily Jane" at bounding box center [356, 184] width 434 height 21
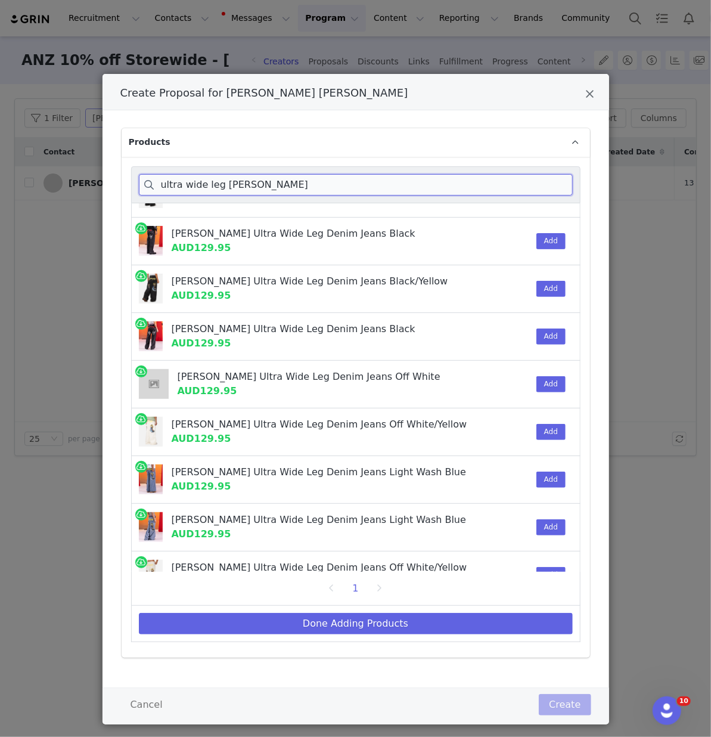
scroll to position [107, 0]
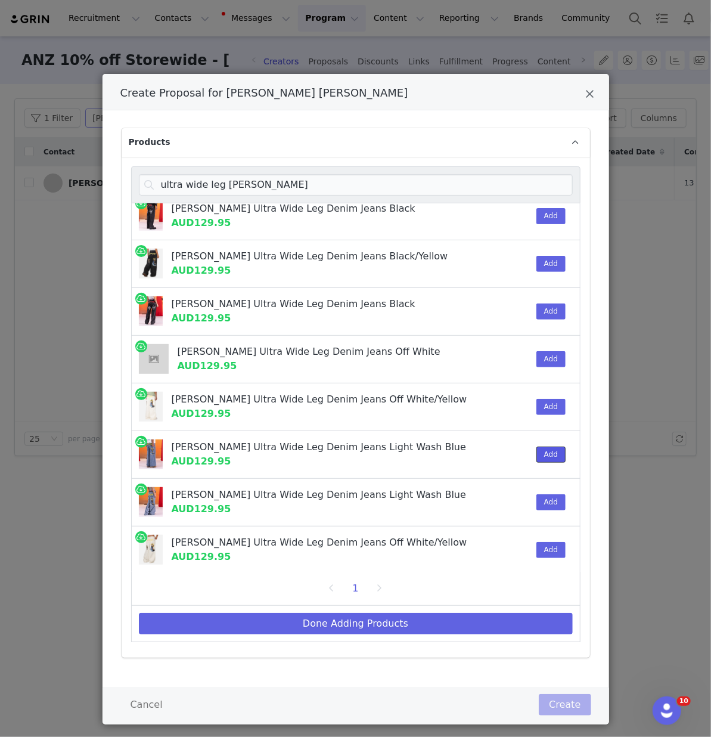
click at [552, 449] on button "Add" at bounding box center [551, 455] width 29 height 16
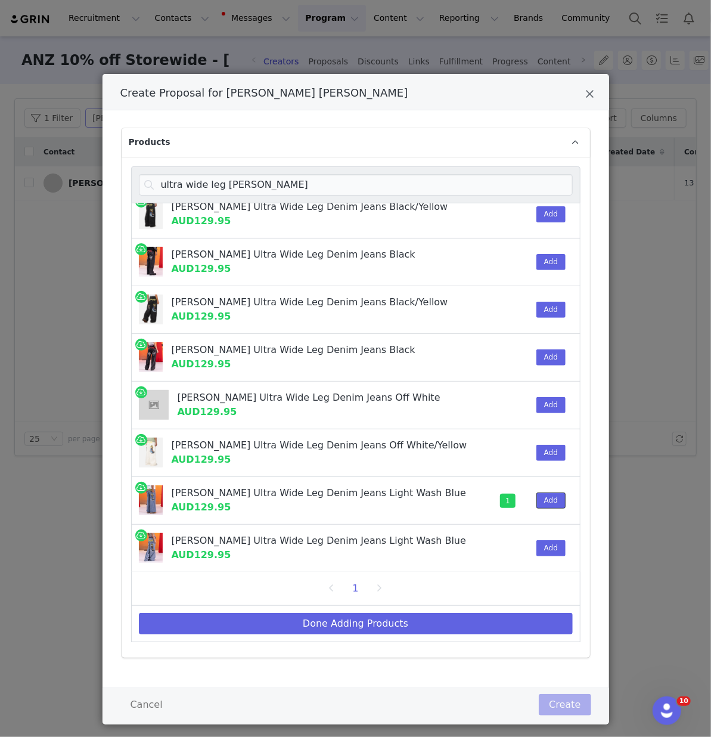
scroll to position [0, 0]
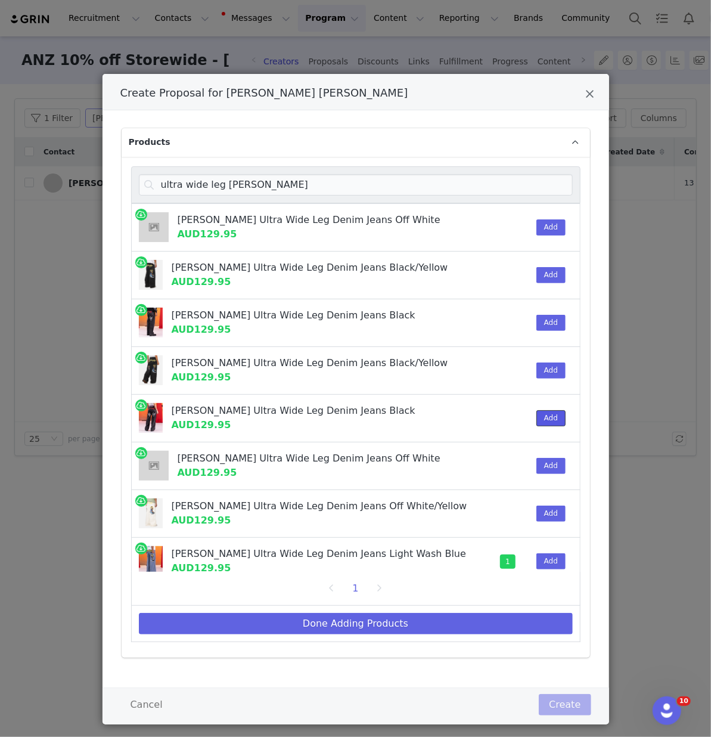
click at [552, 415] on button "Add" at bounding box center [551, 418] width 29 height 16
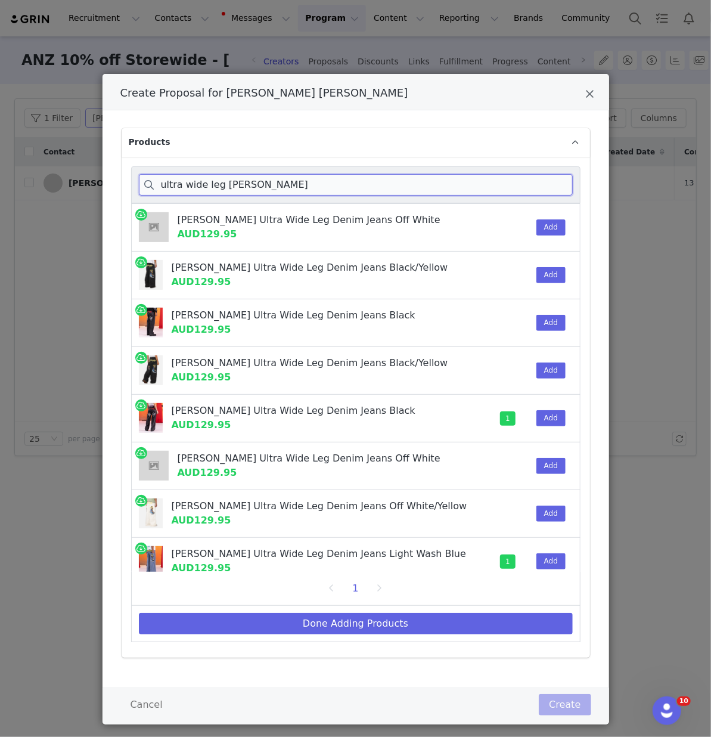
click at [267, 184] on input "ultra wide leg [PERSON_NAME]" at bounding box center [356, 184] width 434 height 21
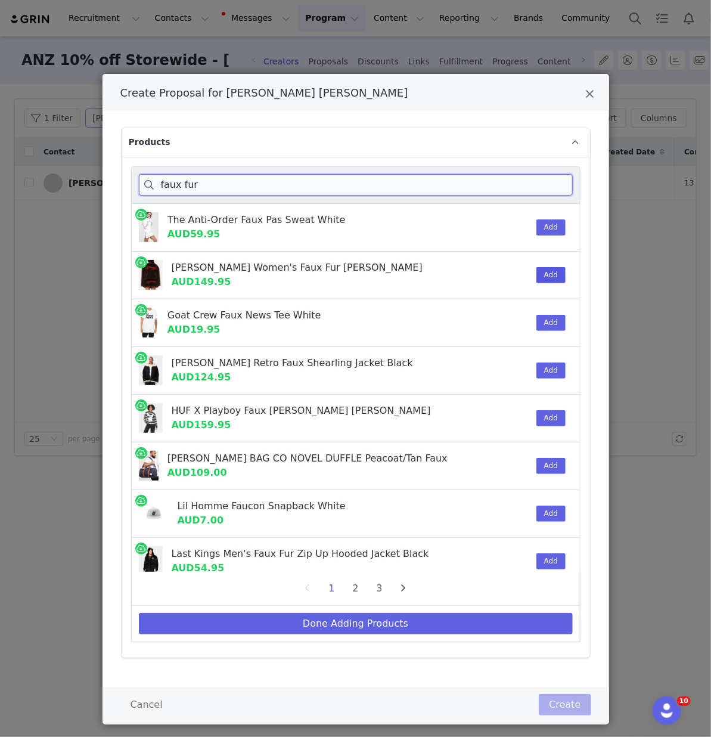
type input "faux fur"
click at [557, 277] on button "Add" at bounding box center [551, 275] width 29 height 16
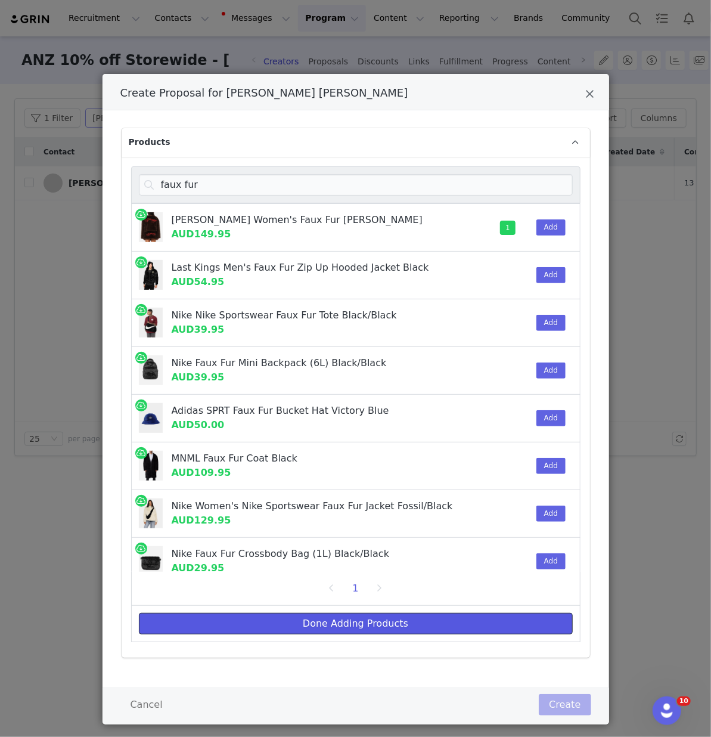
click at [386, 628] on button "Done Adding Products" at bounding box center [356, 623] width 434 height 21
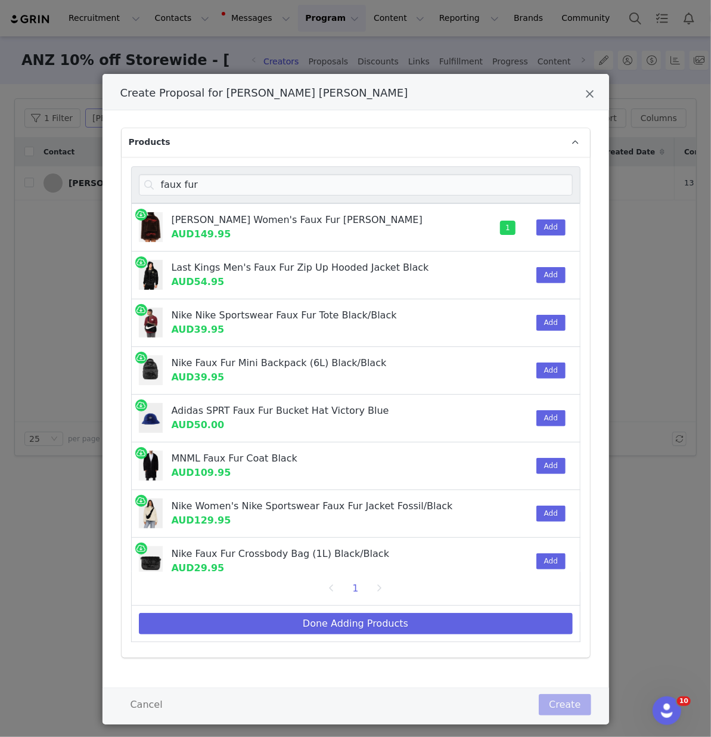
select select "28092093"
select select "28092075"
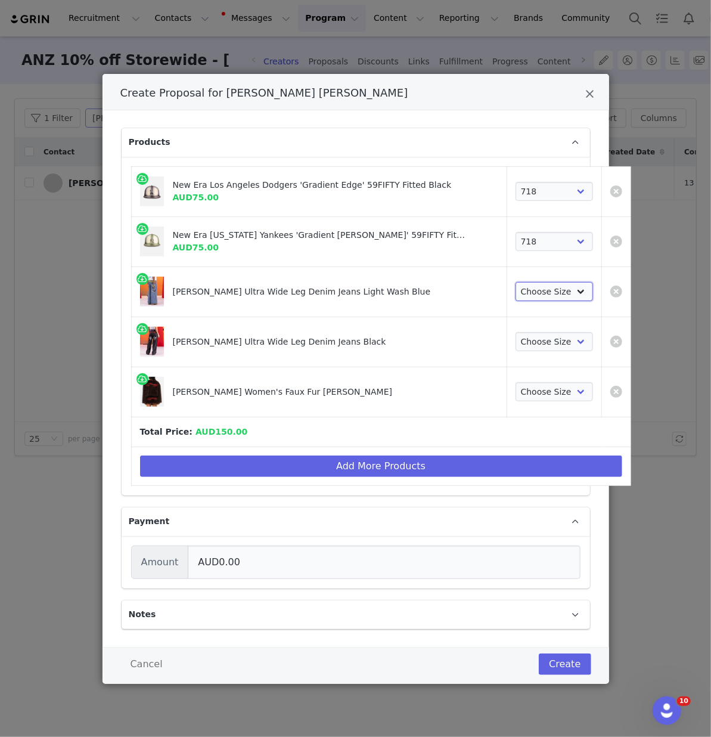
click at [516, 290] on select "Choose Size 28 30 32 34 36 38 40" at bounding box center [555, 291] width 78 height 19
select select "27323031"
click at [516, 282] on select "Choose Size 28 30 32 34 36 38 40" at bounding box center [555, 291] width 78 height 19
click at [516, 343] on select "Choose Size 28 30 32 34 36 38 40" at bounding box center [555, 341] width 78 height 19
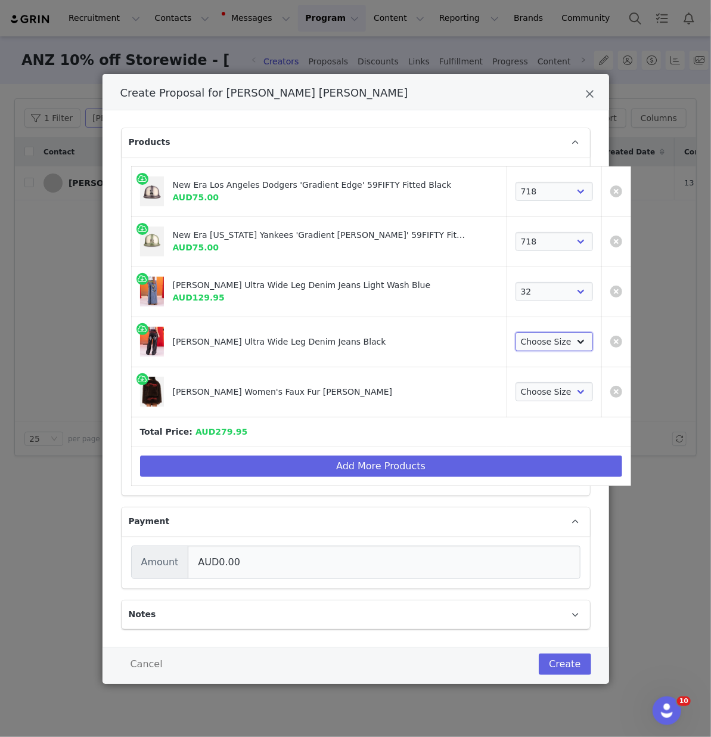
select select "27322994"
click at [516, 332] on select "Choose Size 28 30 32 34 36 38 40" at bounding box center [555, 341] width 78 height 19
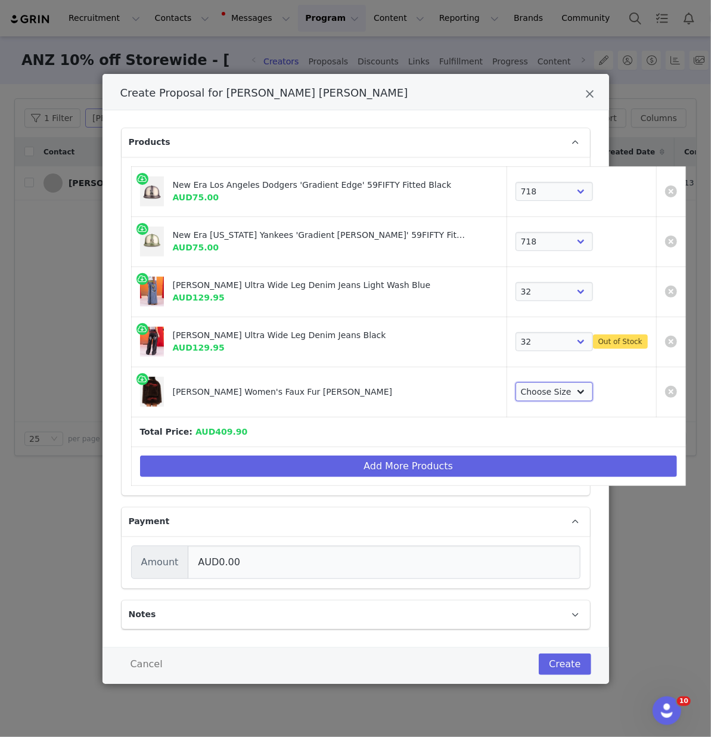
click at [516, 395] on select "Choose Size XS S M L XL" at bounding box center [555, 391] width 78 height 19
select select "27961681"
click at [516, 382] on select "Choose Size XS S M L XL" at bounding box center [555, 391] width 78 height 19
click at [665, 339] on link "Create Proposal for Emily Jane" at bounding box center [671, 342] width 12 height 12
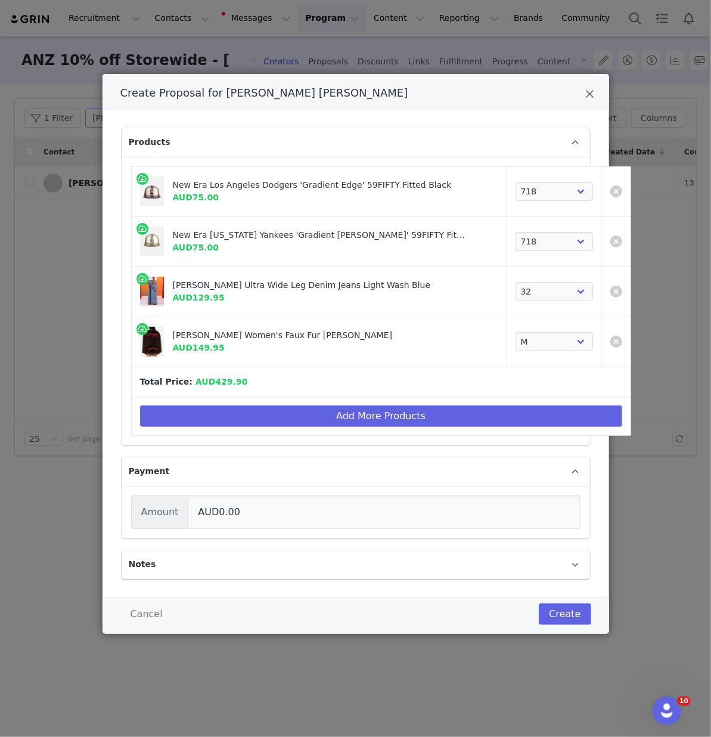
click at [268, 430] on td "Add More Products" at bounding box center [381, 416] width 500 height 39
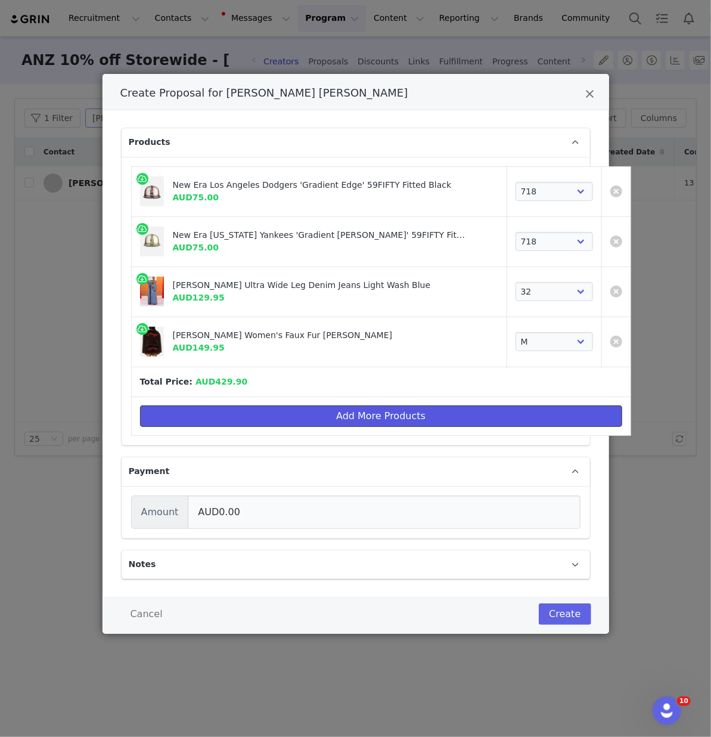
click at [270, 413] on button "Add More Products" at bounding box center [381, 415] width 482 height 21
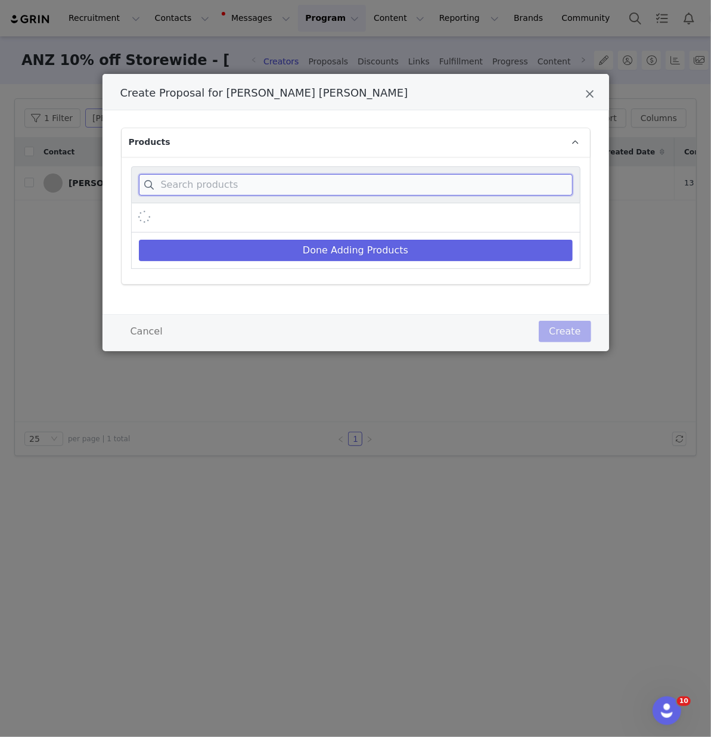
click at [246, 187] on input "Create Proposal for Emily Jane" at bounding box center [356, 184] width 434 height 21
click at [170, 185] on input "ultura wide le" at bounding box center [356, 184] width 434 height 21
click at [177, 187] on input "ultura wide le" at bounding box center [356, 184] width 434 height 21
click at [227, 179] on input "ultra wide le" at bounding box center [356, 184] width 434 height 21
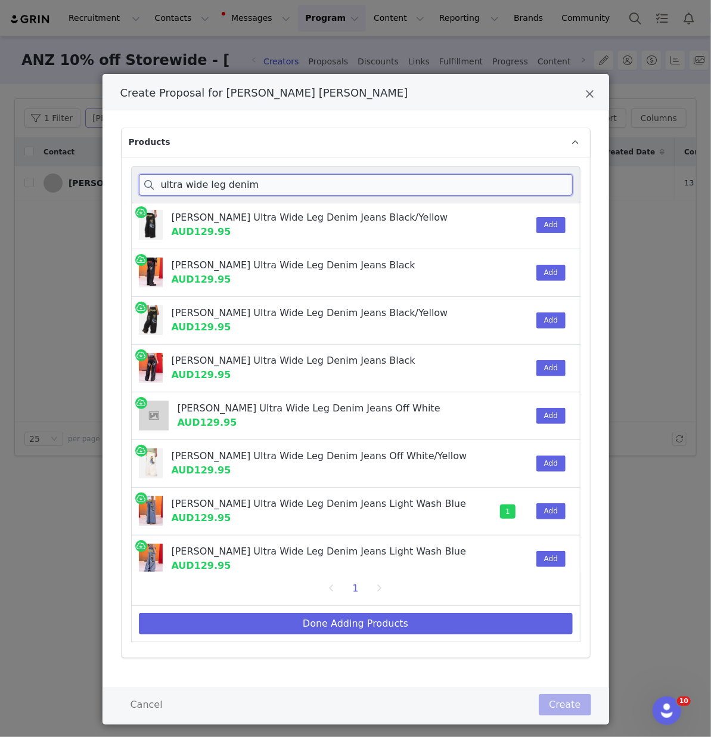
scroll to position [40, 0]
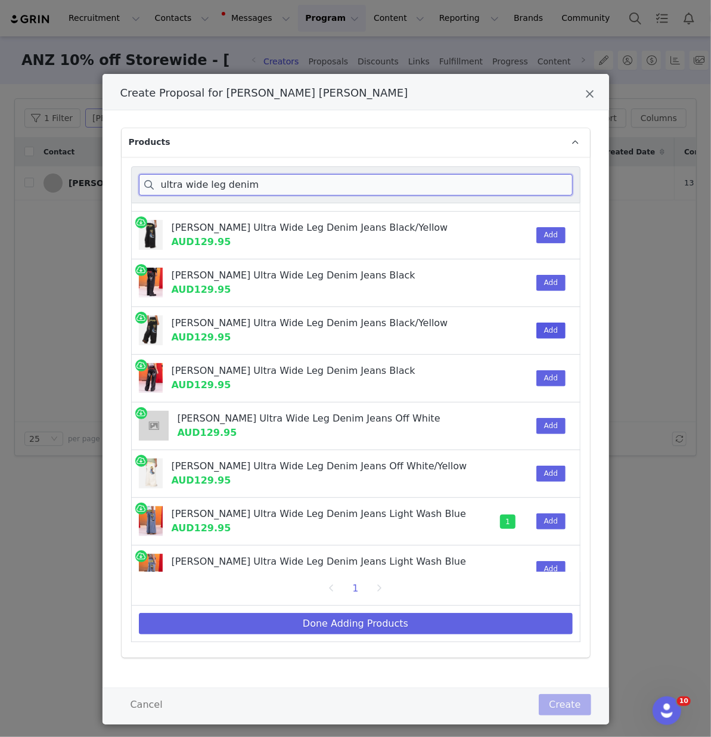
type input "ultra wide leg denim"
click at [546, 325] on button "Add" at bounding box center [551, 331] width 29 height 16
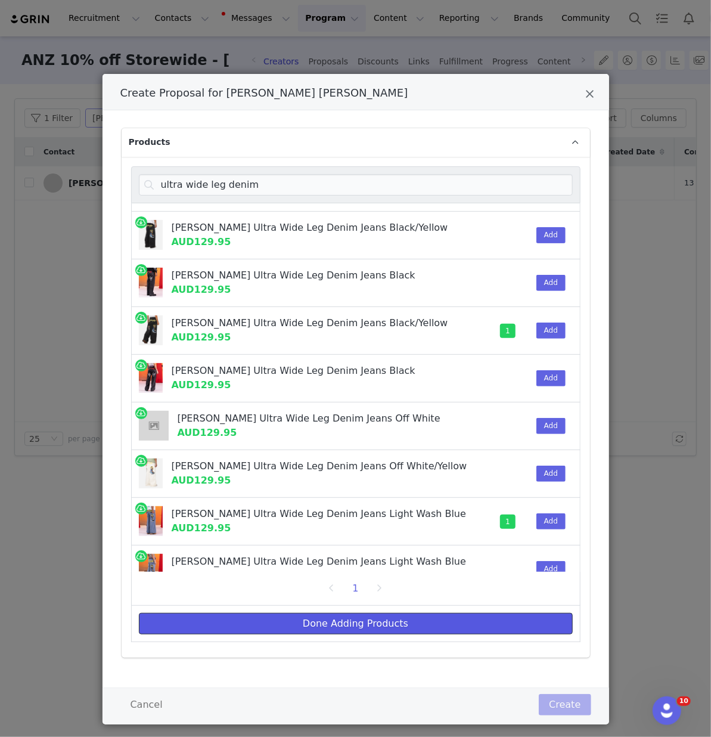
click at [254, 628] on button "Done Adding Products" at bounding box center [356, 623] width 434 height 21
select select "28092093"
select select "28092075"
select select "27323031"
select select "27961681"
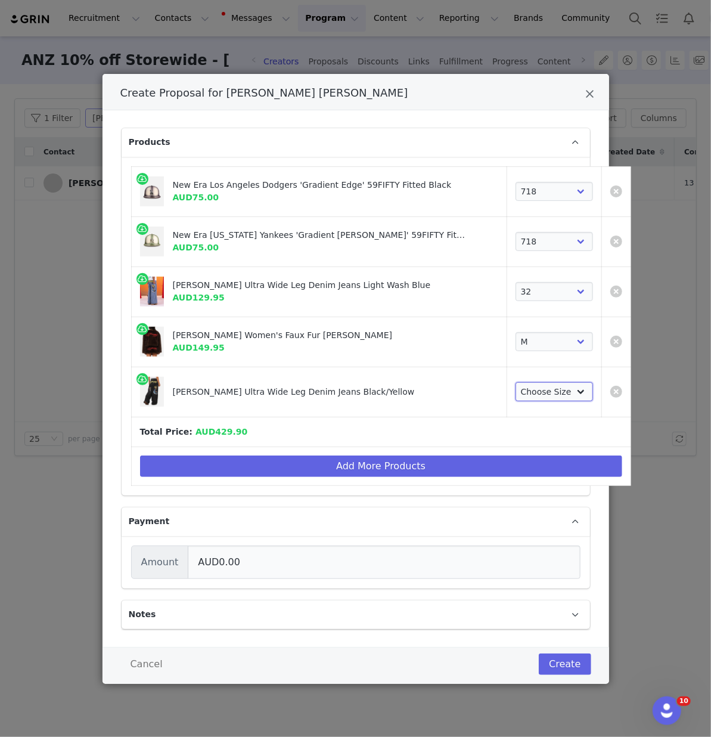
click at [516, 397] on select "Choose Size 28 30 32 34 36 38 40" at bounding box center [555, 391] width 78 height 19
select select "28376463"
click at [516, 382] on select "Choose Size 28 30 32 34 36 38 40" at bounding box center [555, 391] width 78 height 19
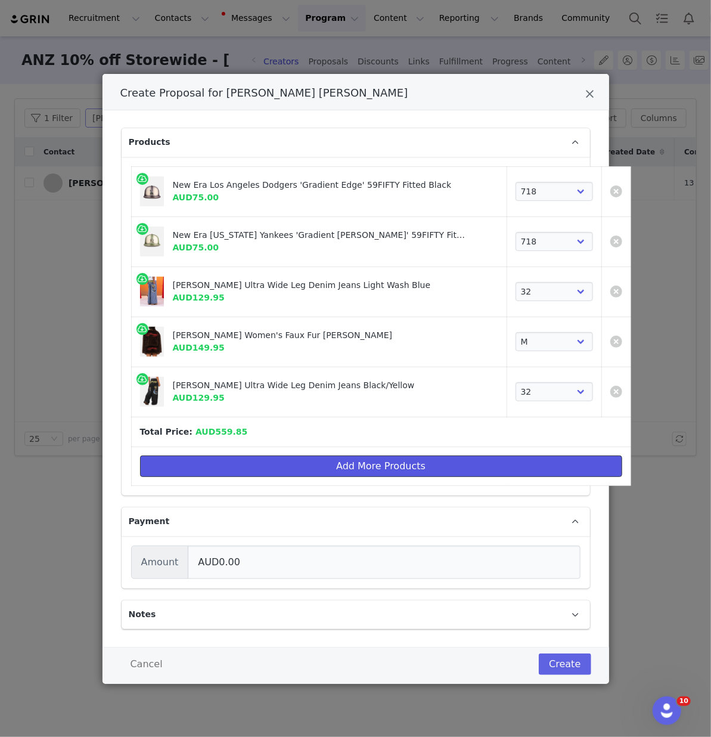
click at [370, 465] on button "Add More Products" at bounding box center [381, 466] width 482 height 21
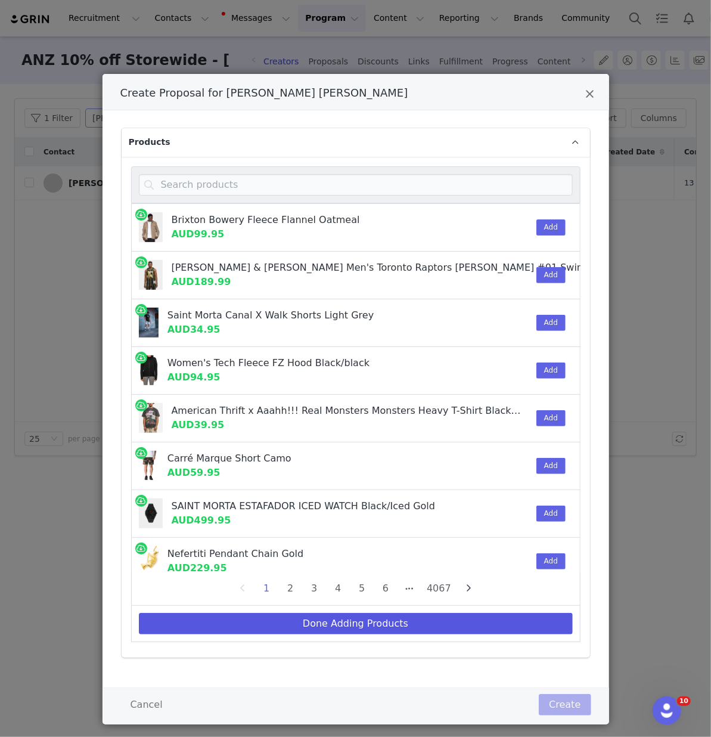
click at [399, 247] on div "Brixton Bowery Fleece Flannel Oatmeal AUD99.95" at bounding box center [313, 227] width 362 height 47
click at [428, 621] on button "Done Adding Products" at bounding box center [356, 623] width 434 height 21
select select "28092093"
select select "28092075"
select select "27323031"
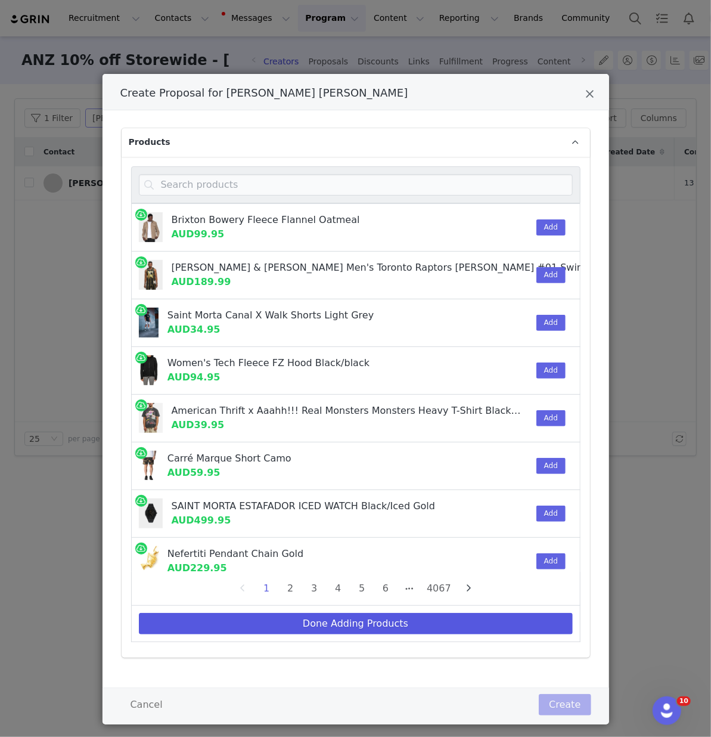
select select "27961681"
select select "28376463"
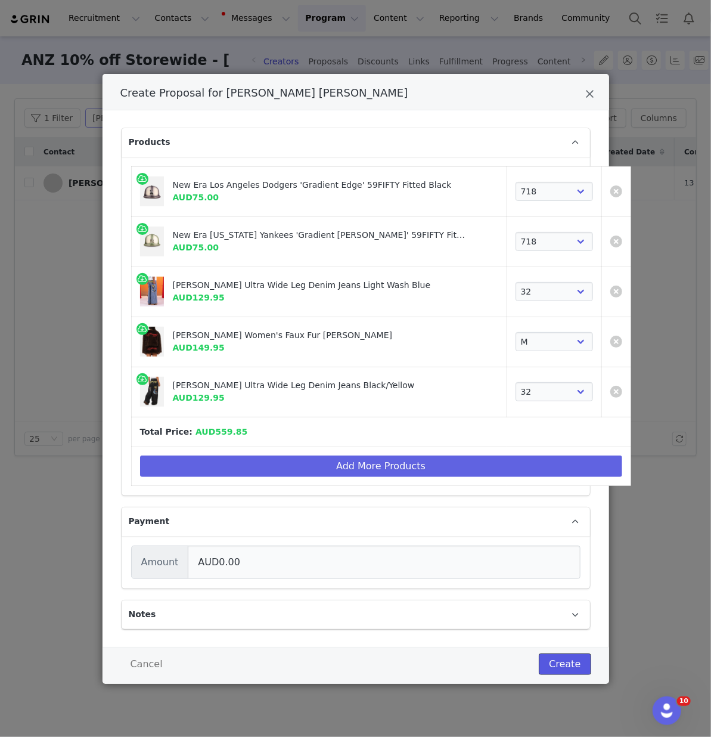
click at [556, 658] on button "Create" at bounding box center [565, 664] width 52 height 21
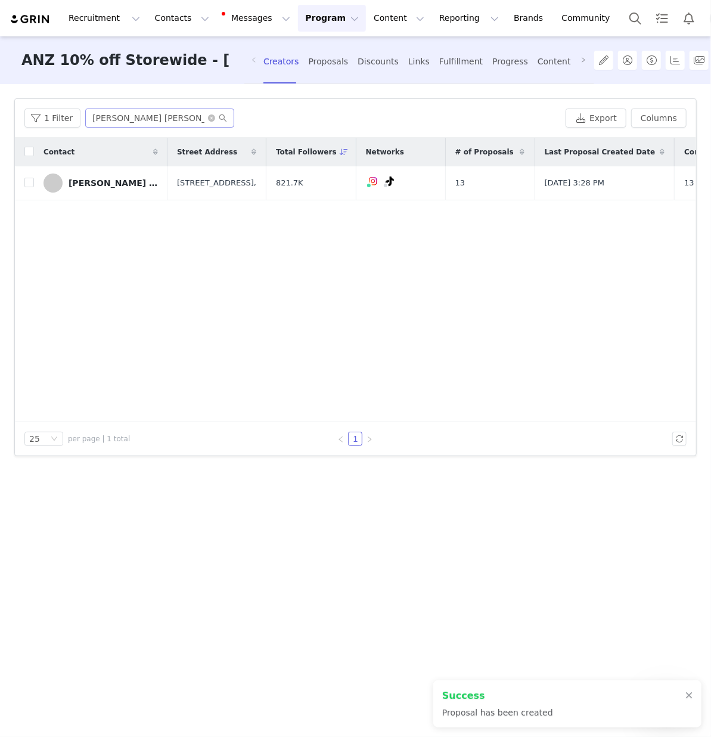
scroll to position [0, 42]
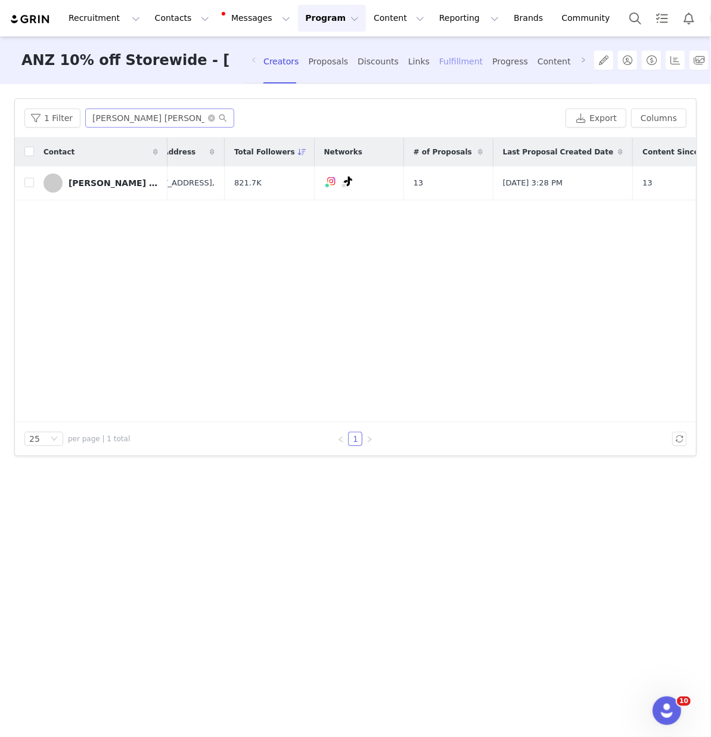
click at [461, 60] on div "Fulfillment" at bounding box center [461, 62] width 44 height 32
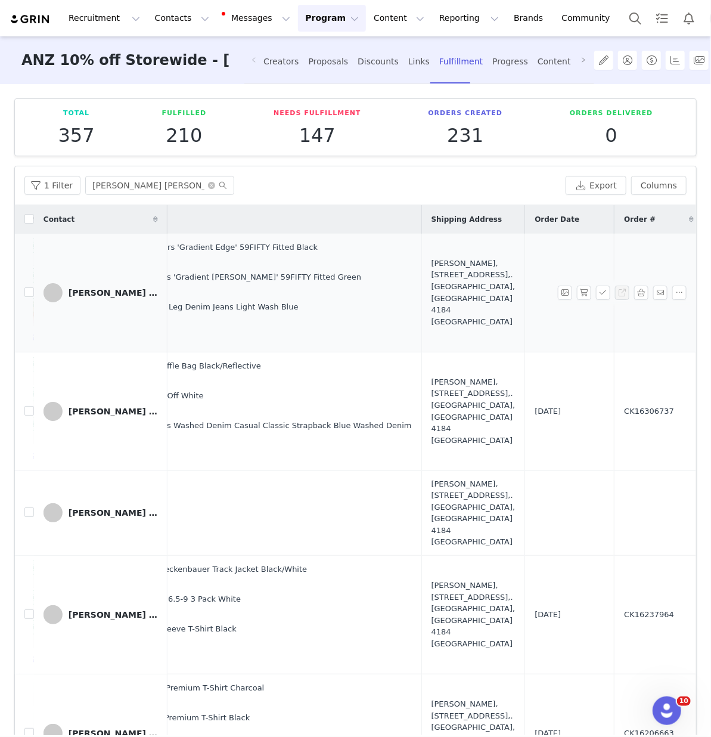
scroll to position [0, 379]
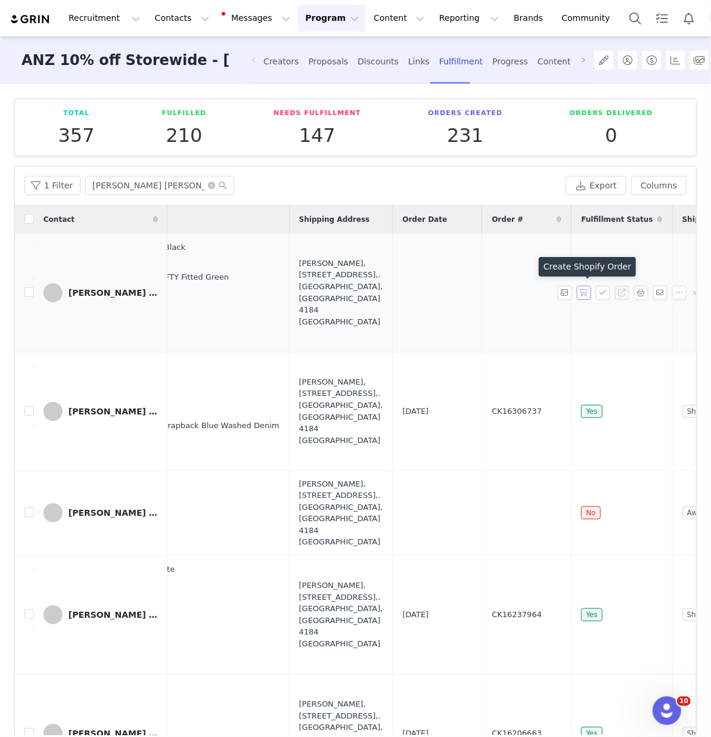
click at [583, 292] on button "button" at bounding box center [584, 293] width 14 height 14
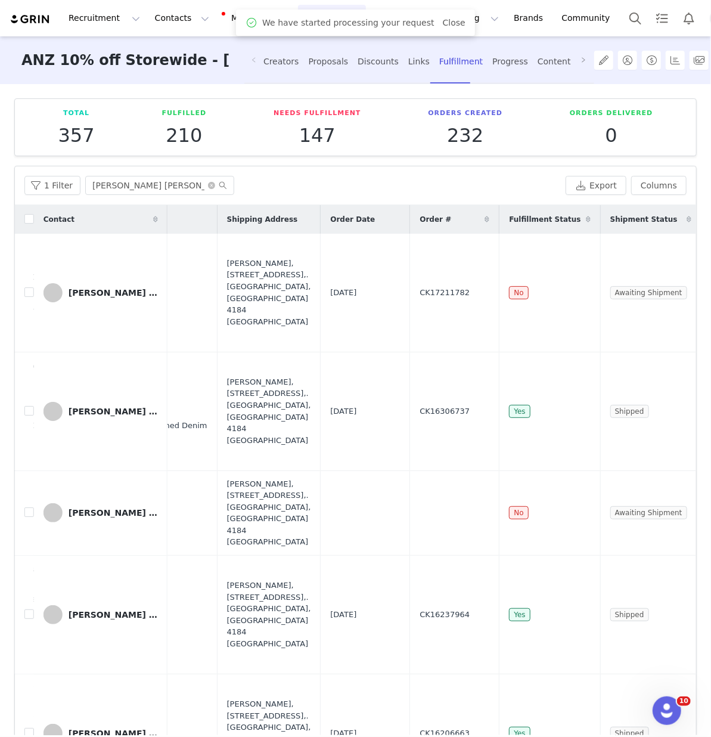
scroll to position [0, 474]
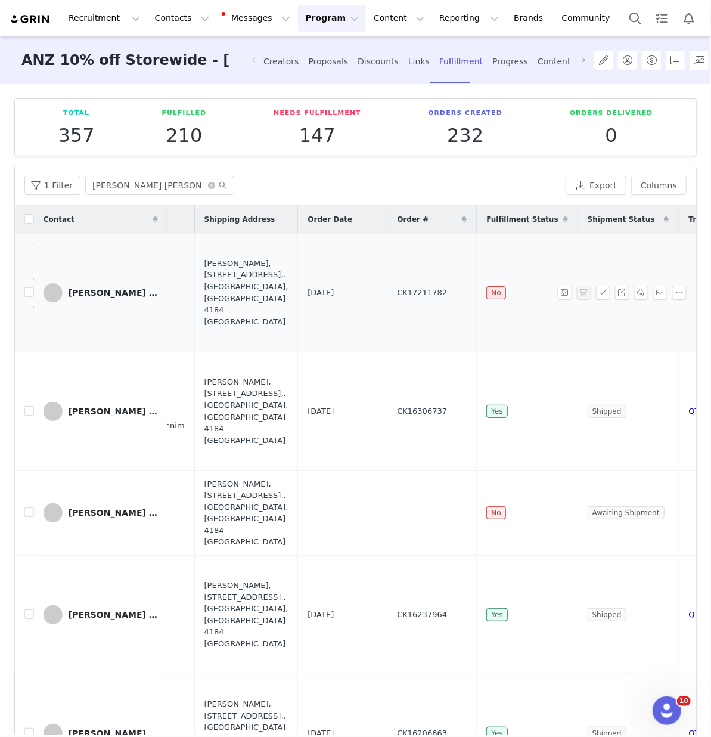
drag, startPoint x: 367, startPoint y: 293, endPoint x: 289, endPoint y: 293, distance: 78.1
click at [289, 293] on tr "[PERSON_NAME] [PERSON_NAME] [DATE] 4:17 PM New Era Los Angeles Dodgers 'Gradien…" at bounding box center [175, 293] width 1269 height 119
copy tr "CK17211782"
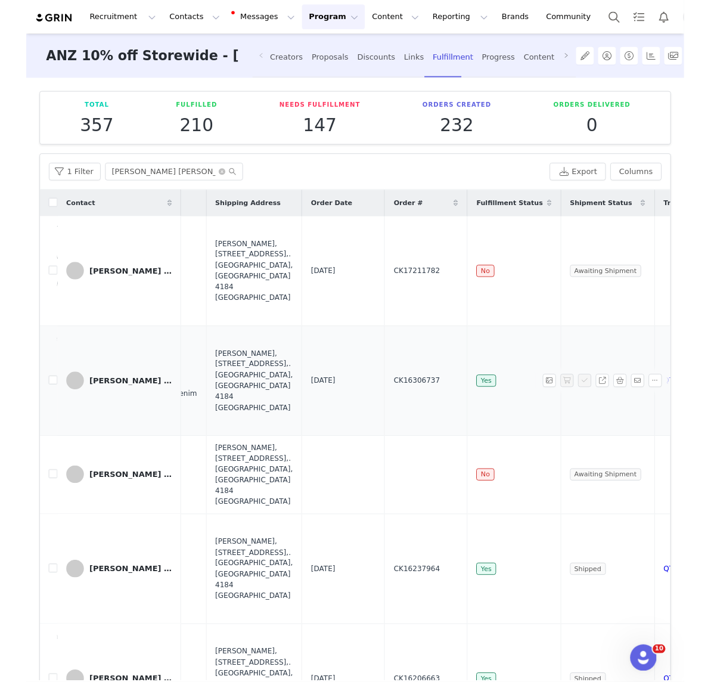
scroll to position [0, 475]
